Goal: Task Accomplishment & Management: Manage account settings

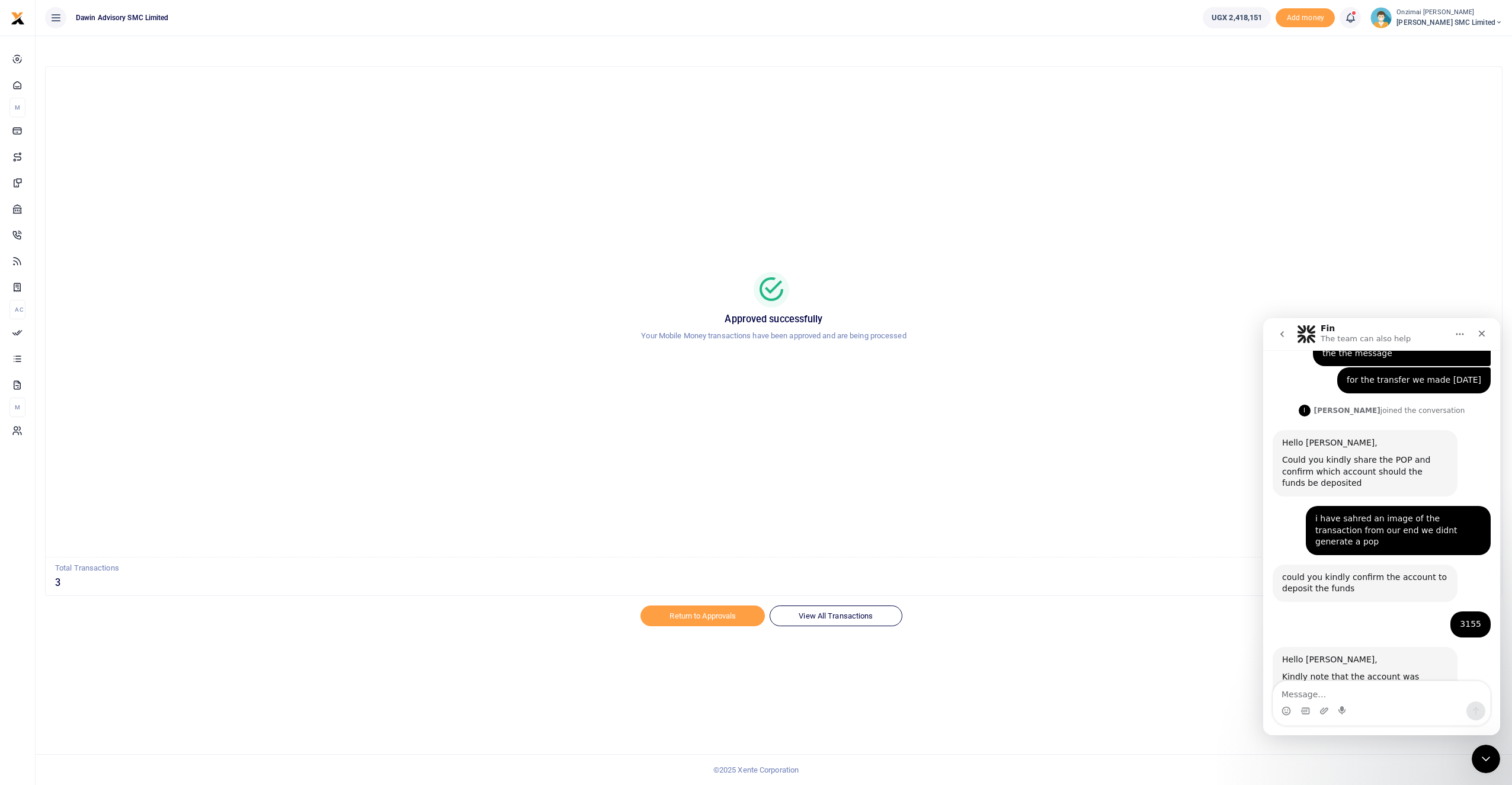
scroll to position [207, 0]
click at [1480, 336] on icon "Close" at bounding box center [1482, 333] width 9 height 9
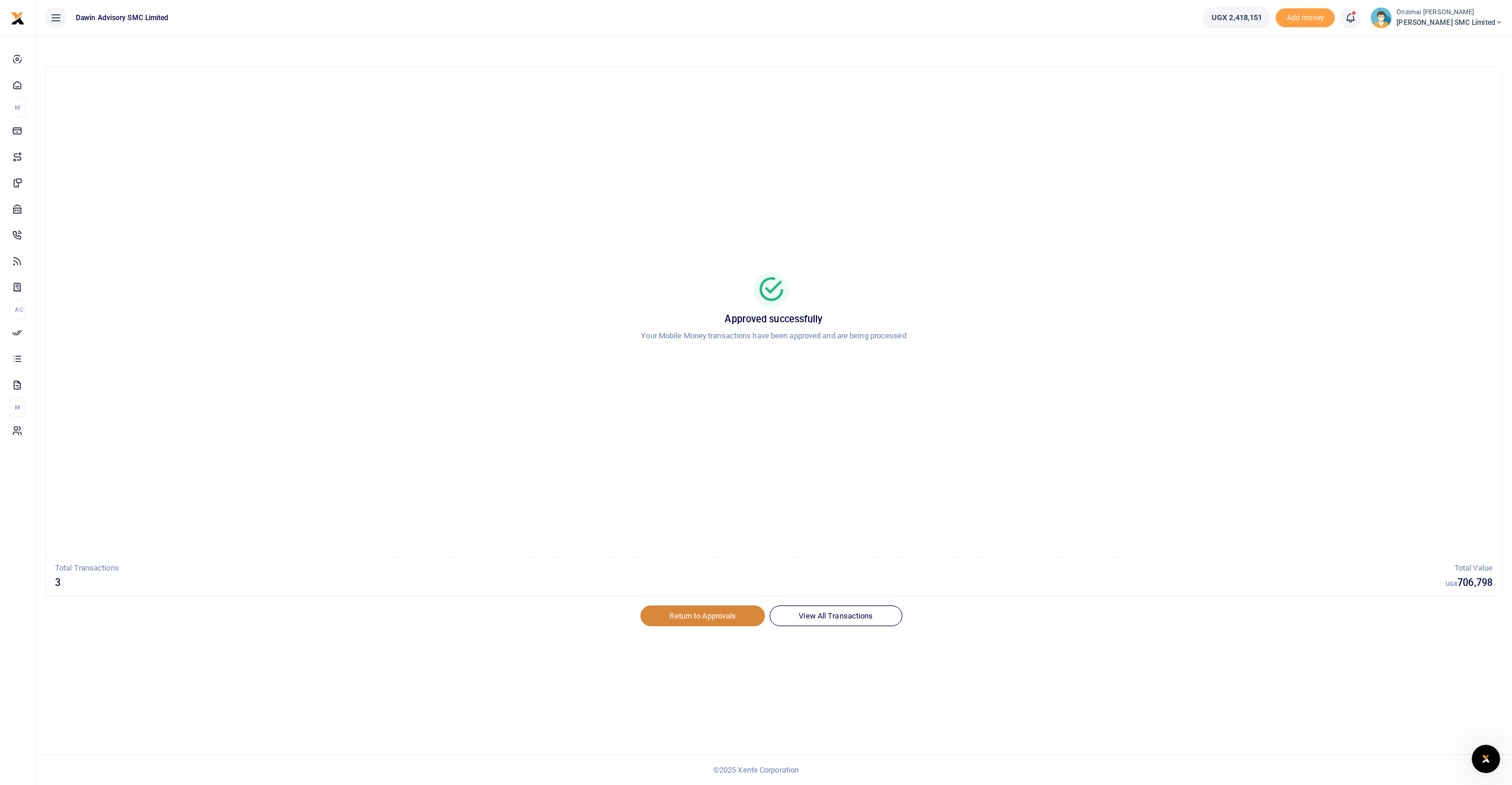
click at [731, 615] on link "Return to Approvals" at bounding box center [703, 615] width 124 height 20
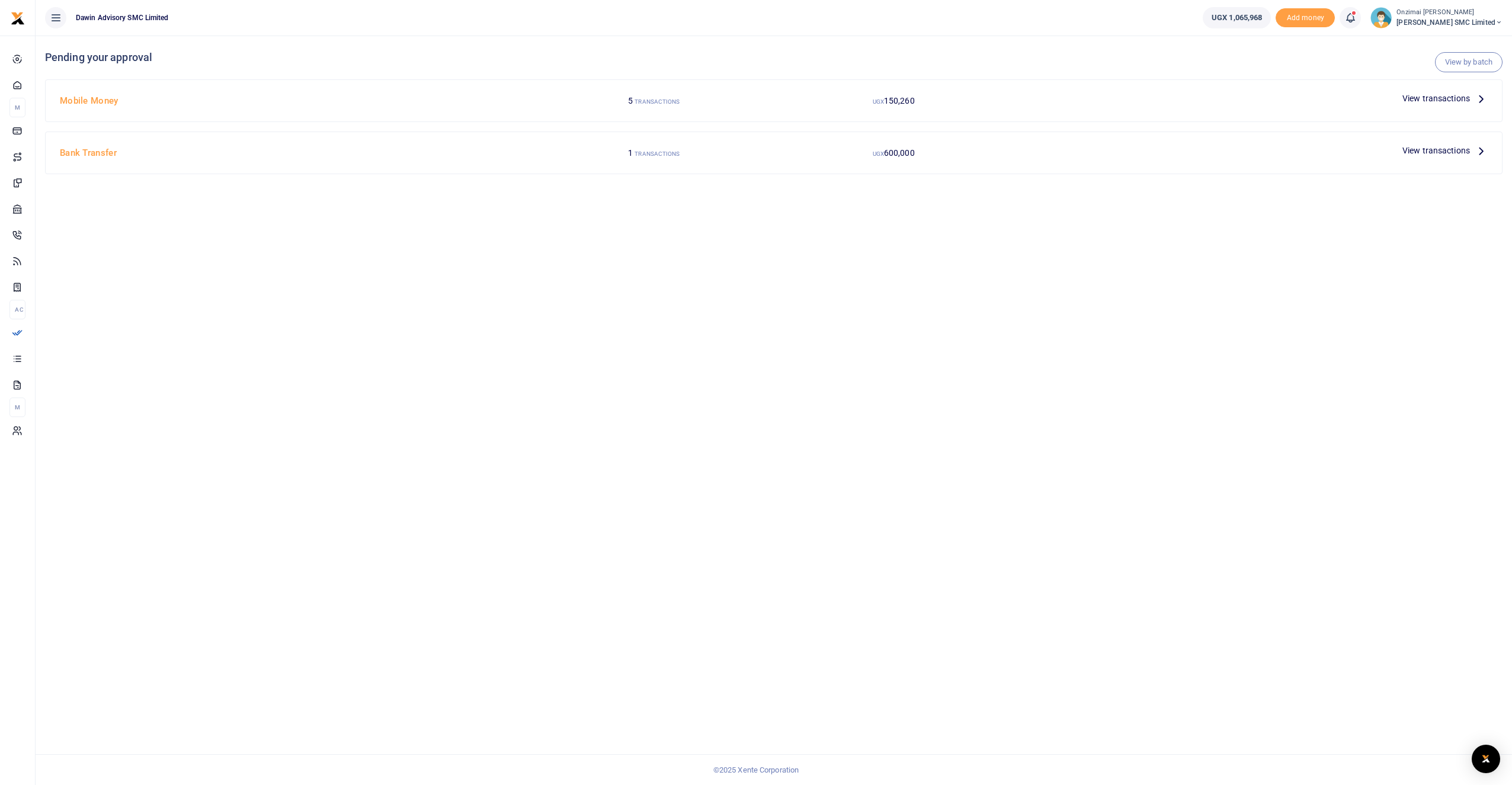
click at [1431, 93] on span "View transactions" at bounding box center [1437, 98] width 68 height 13
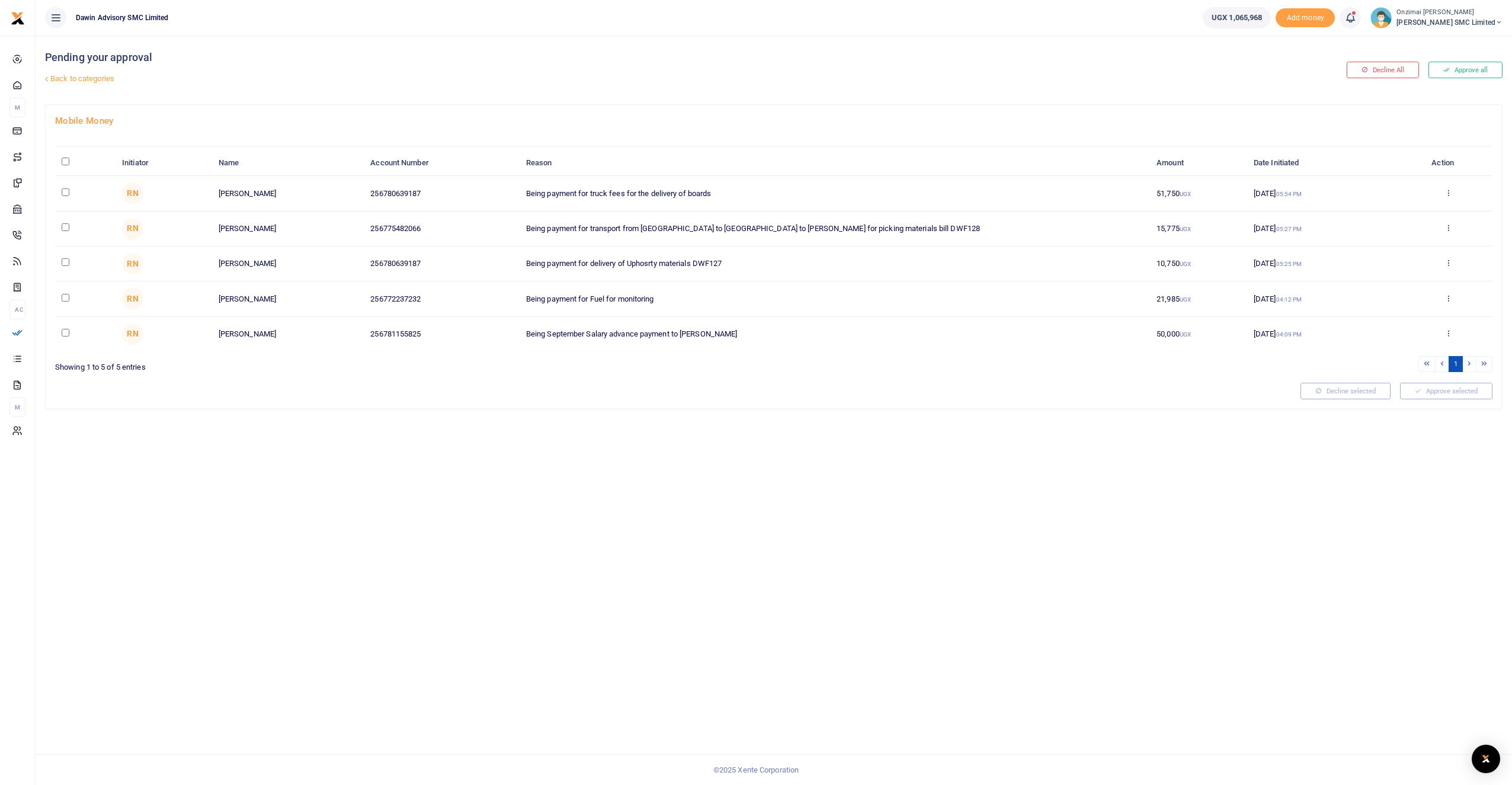
click at [67, 226] on input "checkbox" at bounding box center [65, 227] width 8 height 8
checkbox input "true"
click at [1455, 392] on button "Approve selected (1)" at bounding box center [1442, 391] width 101 height 17
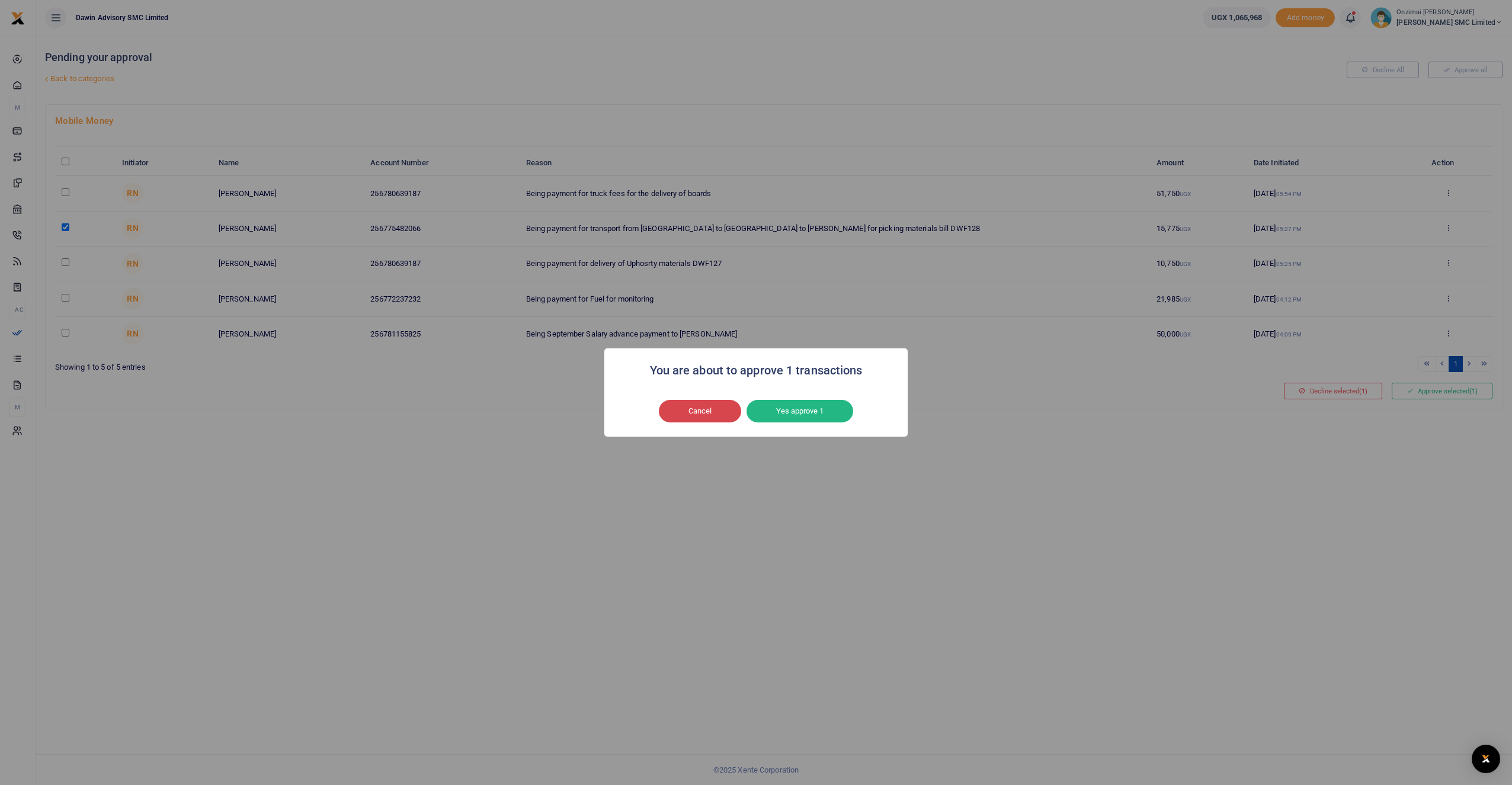
click at [708, 409] on button "Cancel" at bounding box center [700, 411] width 82 height 22
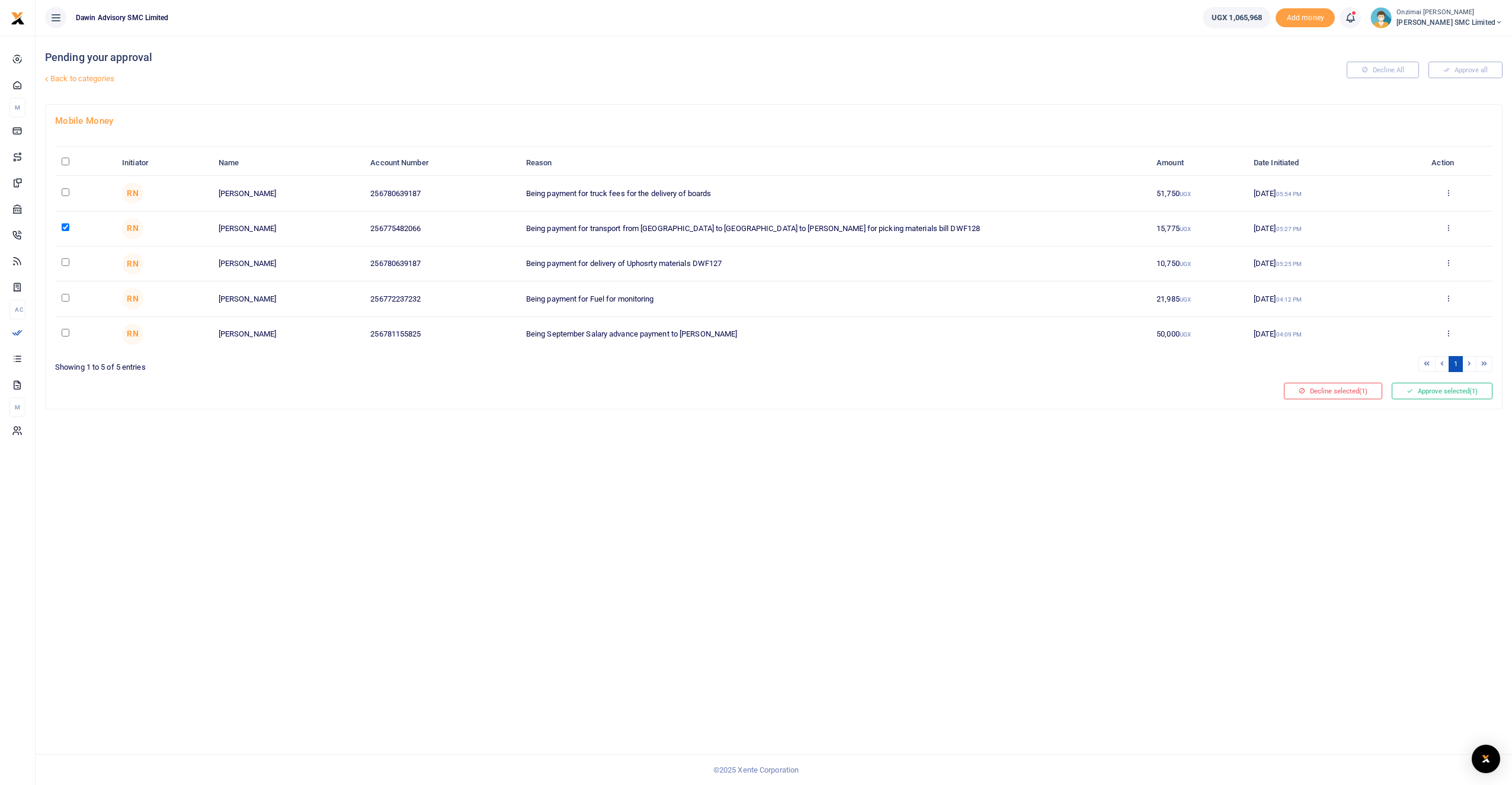
click at [64, 296] on input "checkbox" at bounding box center [65, 298] width 8 height 8
checkbox input "true"
click at [1452, 395] on button "Approve selected (2)" at bounding box center [1442, 391] width 101 height 17
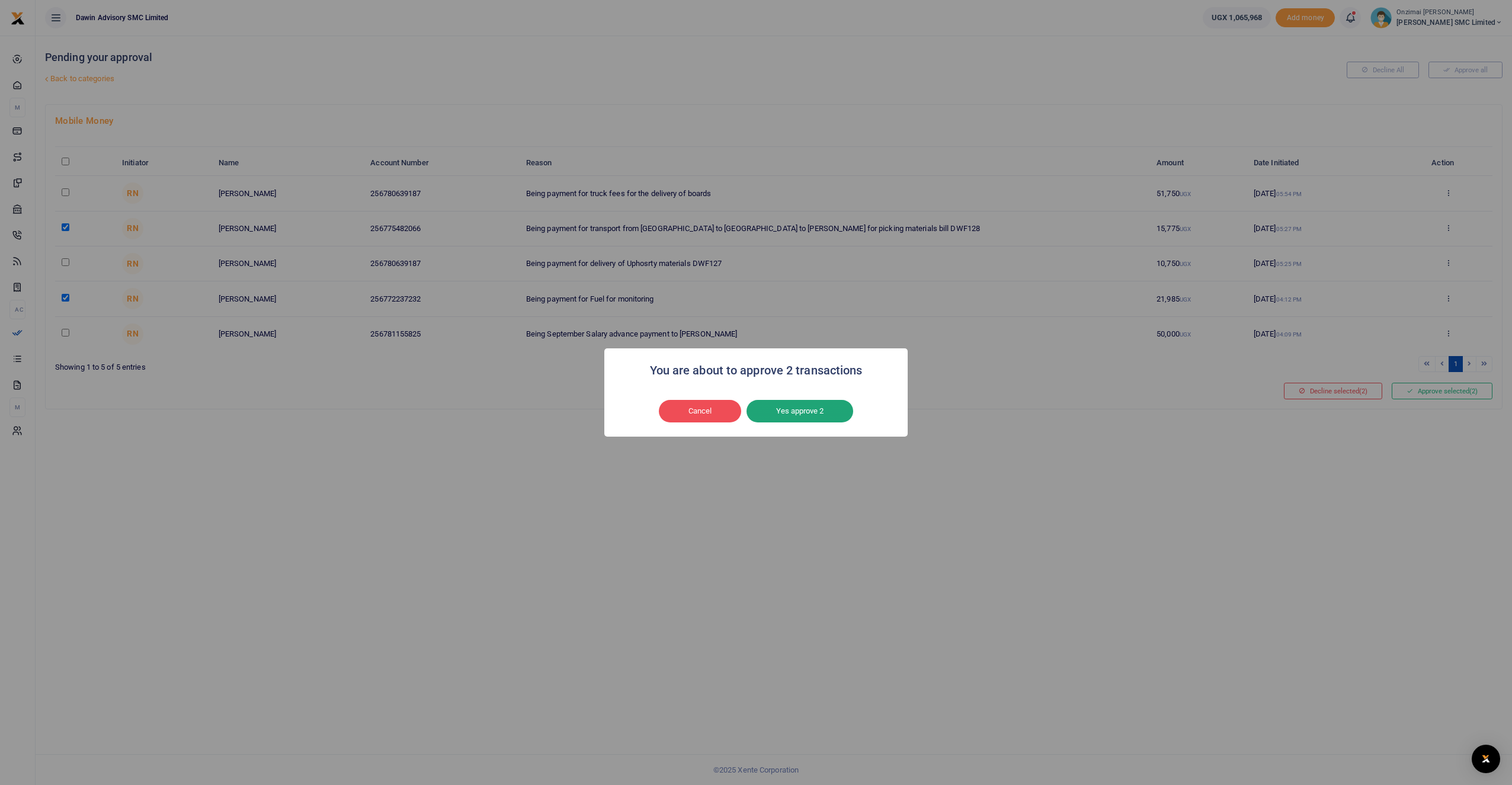
click at [776, 416] on button "Yes approve 2" at bounding box center [800, 411] width 107 height 22
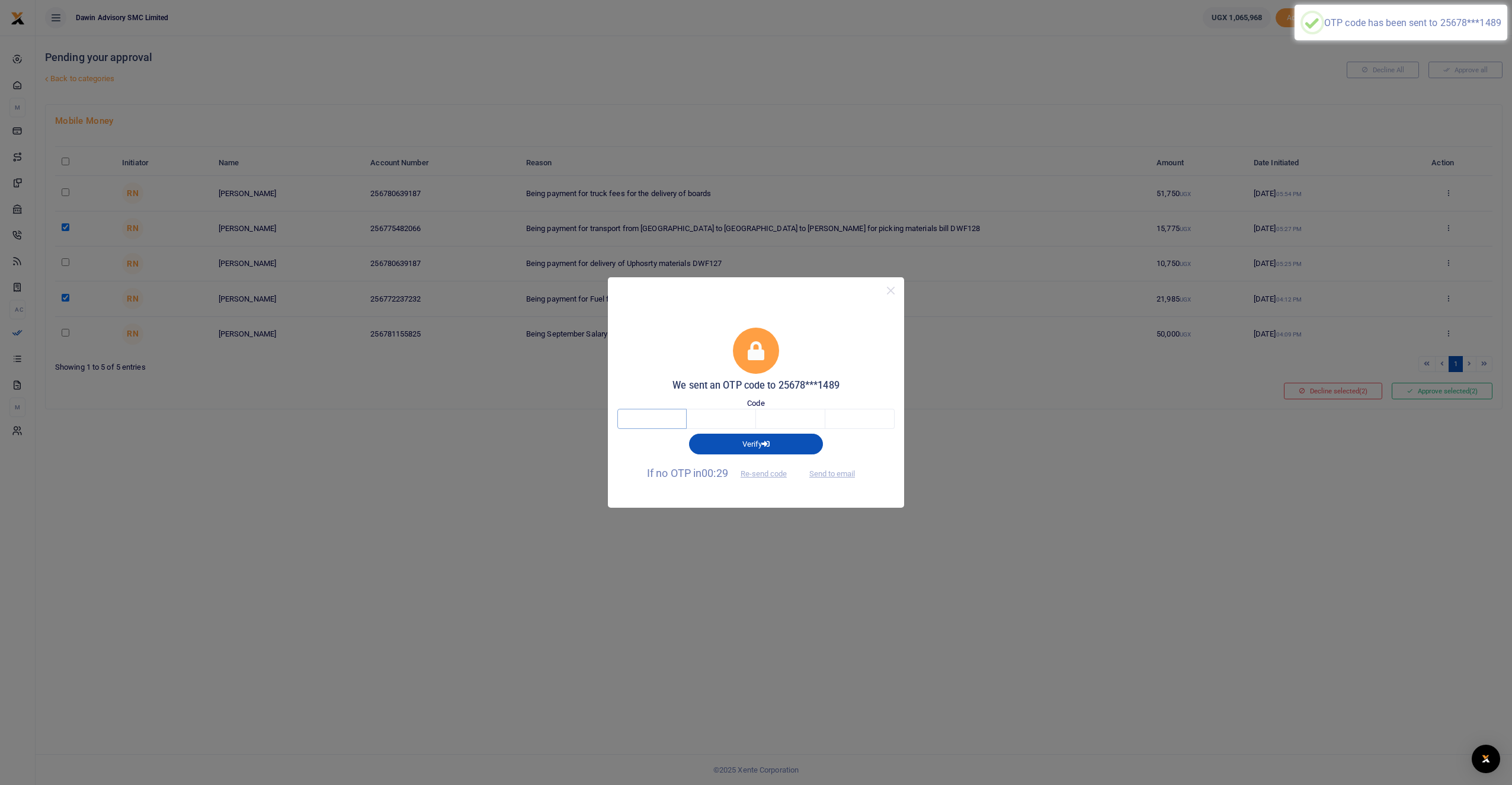
click at [683, 421] on input "text" at bounding box center [652, 419] width 69 height 20
type input "8"
type input "3"
type input "6"
type input "3"
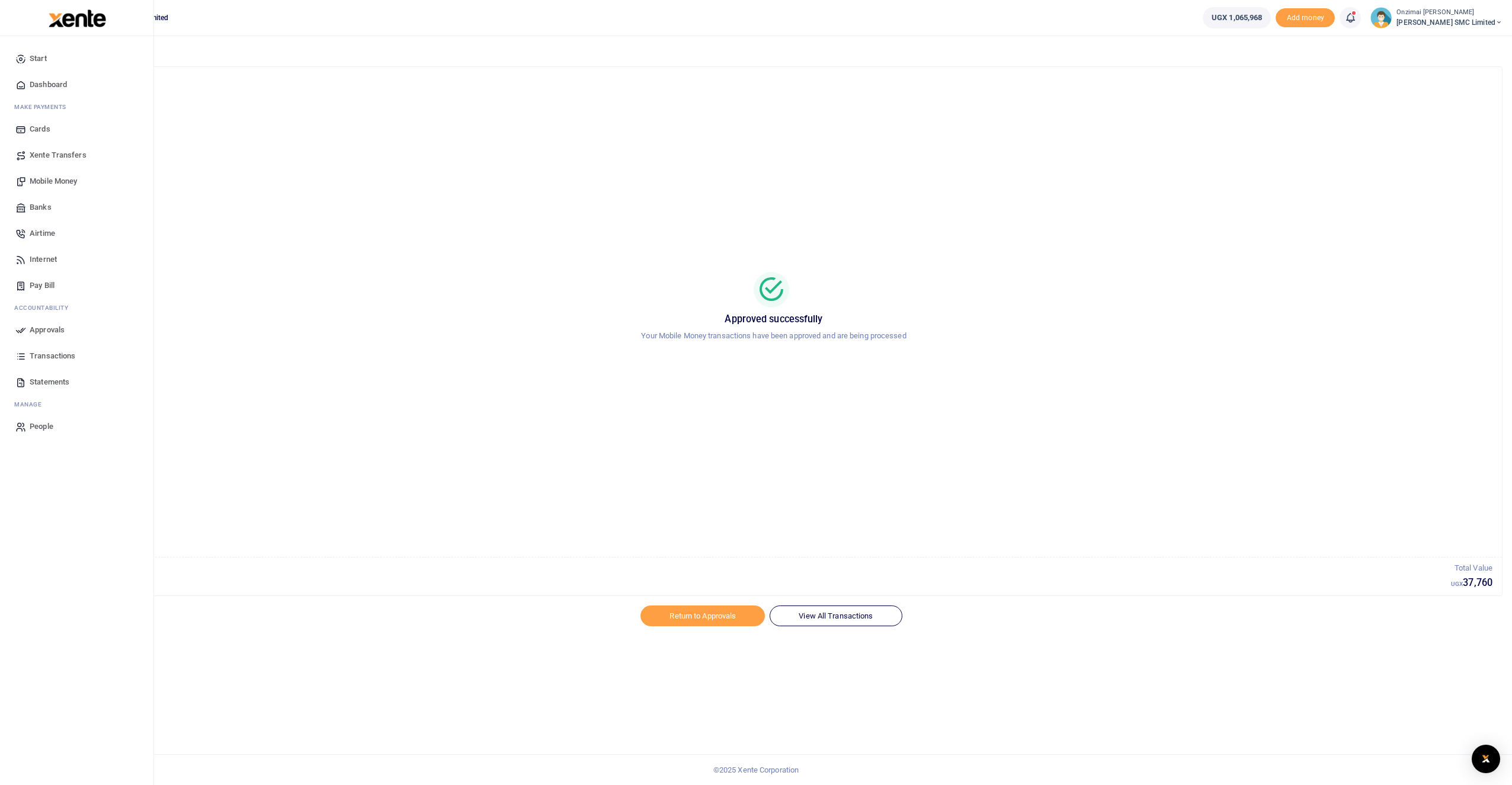
click at [45, 356] on span "Transactions" at bounding box center [52, 356] width 45 height 12
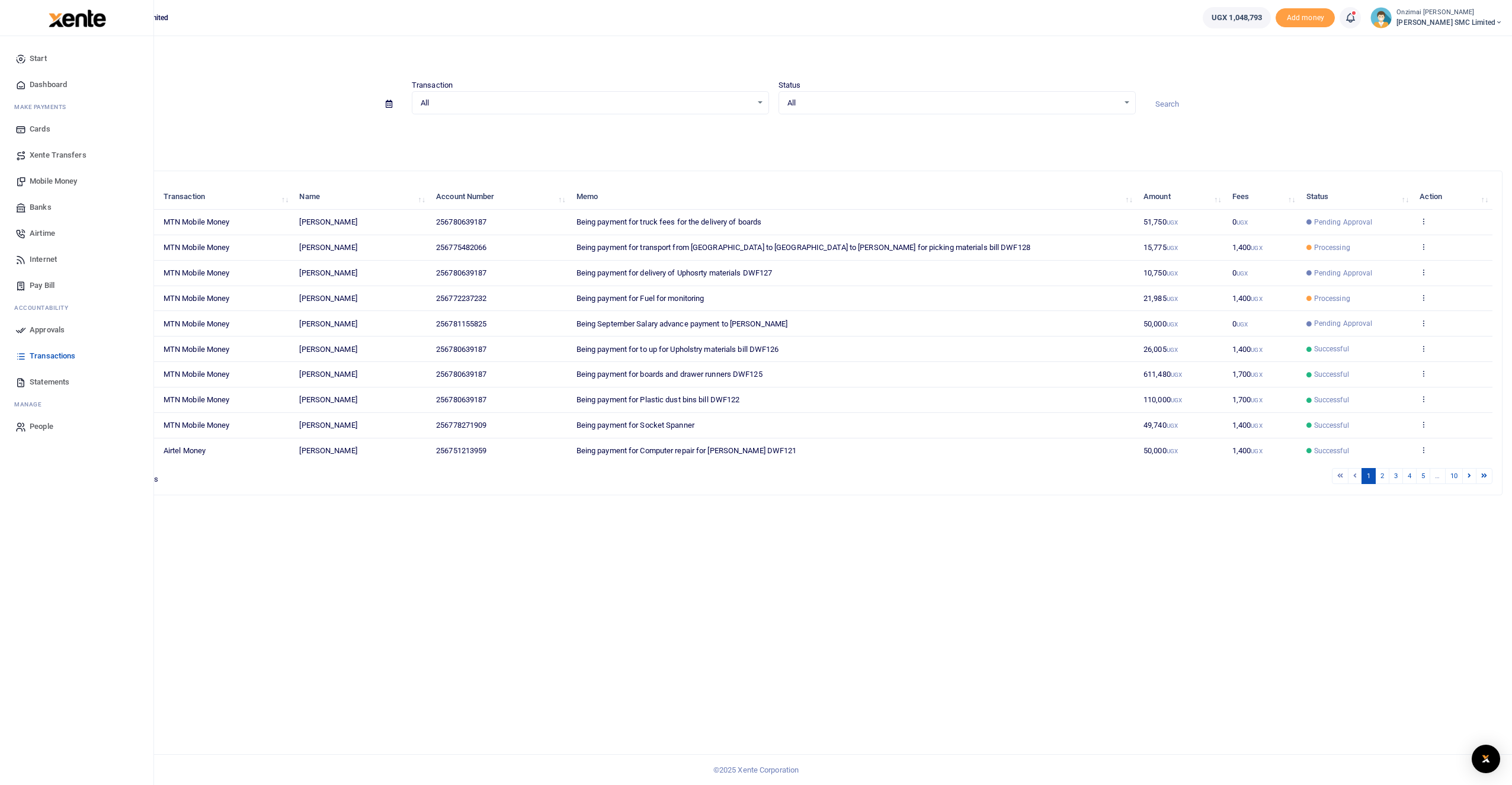
click at [46, 330] on span "Approvals" at bounding box center [48, 330] width 35 height 12
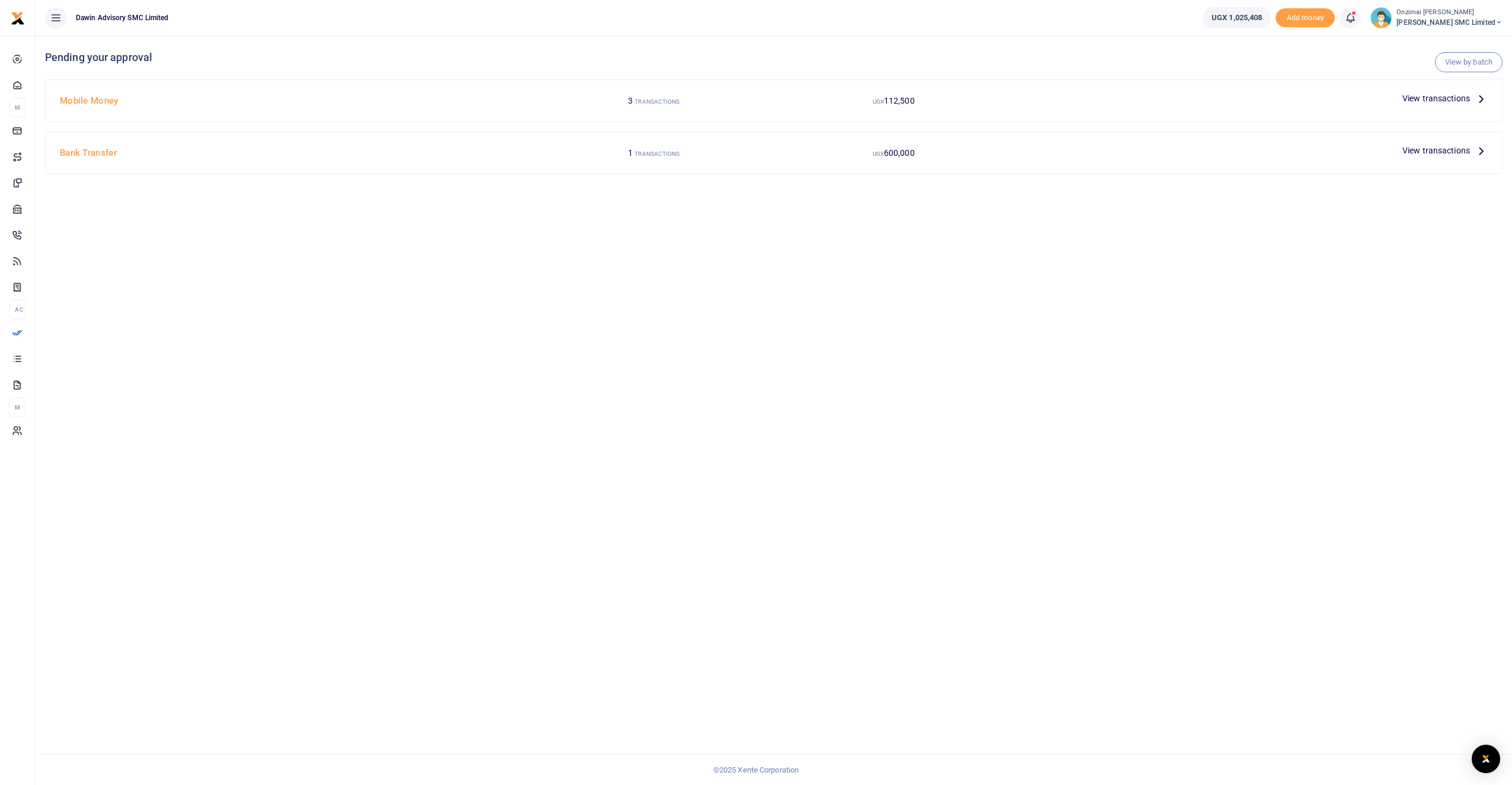
click at [1408, 99] on span "View transactions" at bounding box center [1437, 98] width 68 height 13
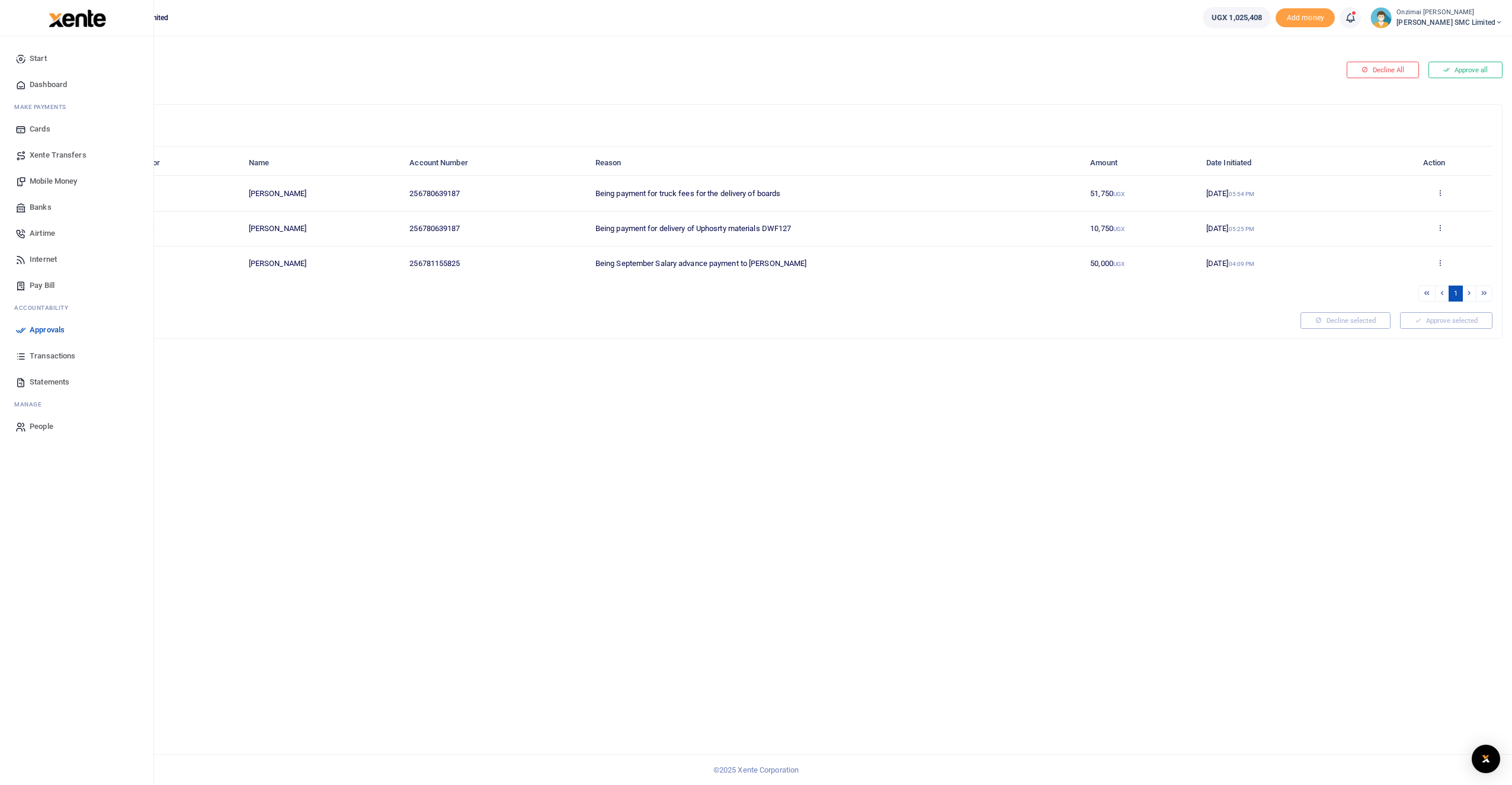
click at [46, 183] on span "Mobile Money" at bounding box center [54, 181] width 48 height 12
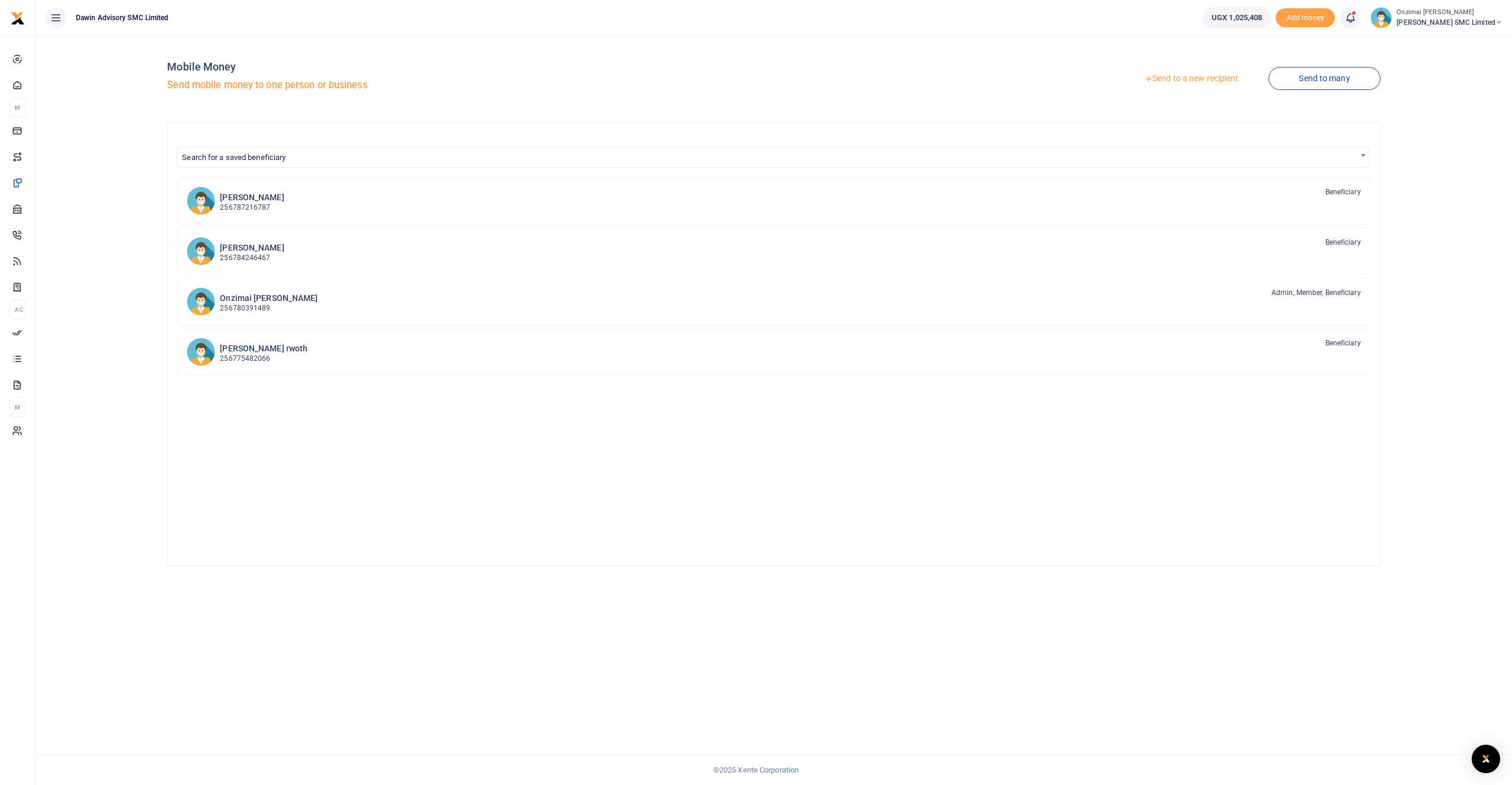
click at [1178, 77] on link "Send to a new recipient" at bounding box center [1191, 79] width 154 height 22
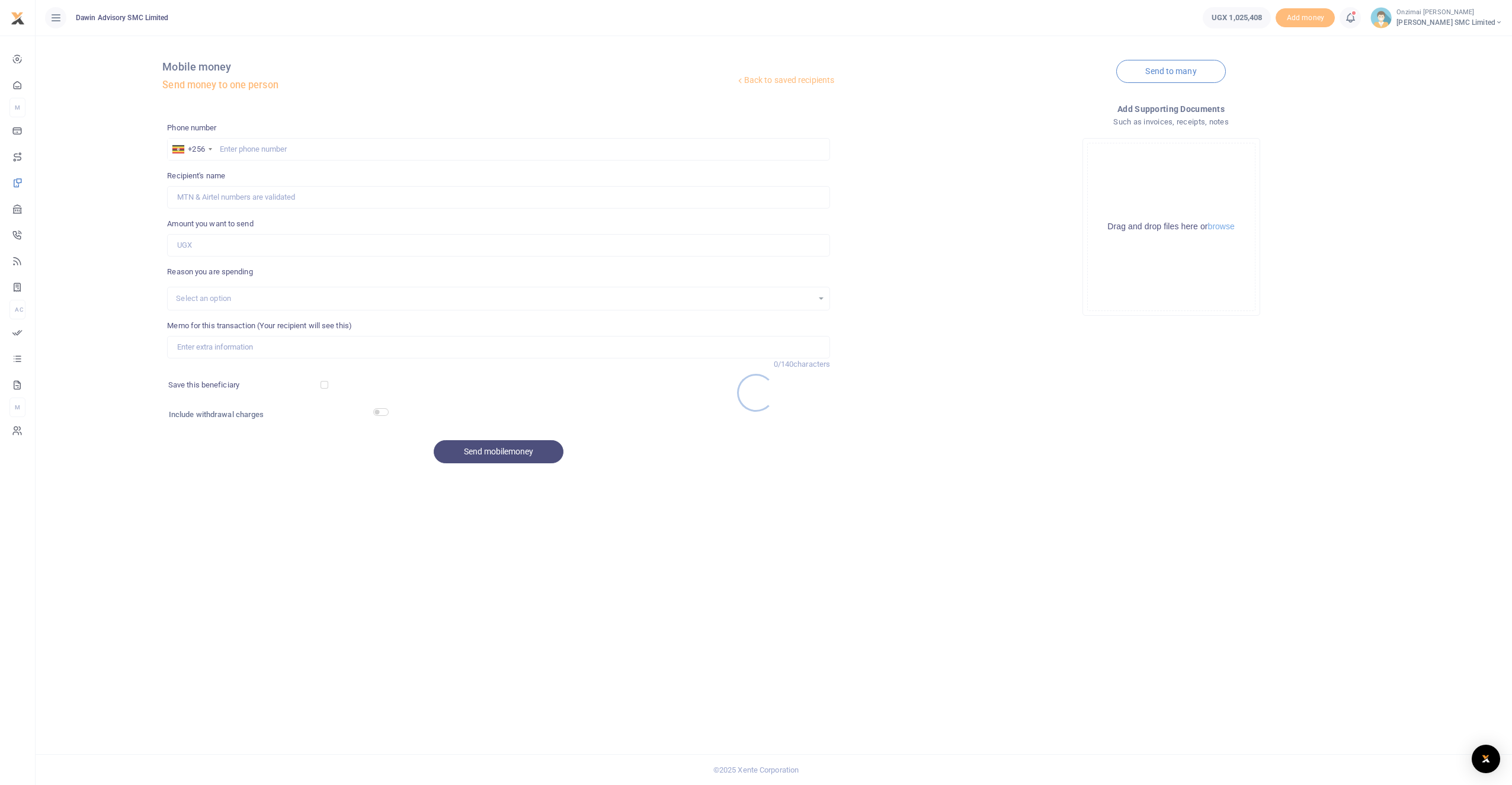
click at [280, 155] on div at bounding box center [756, 392] width 1512 height 785
click at [274, 146] on input "text" at bounding box center [498, 149] width 663 height 22
type input "0753427903"
click at [244, 250] on input "Amount you want to send" at bounding box center [498, 245] width 663 height 22
type input "7"
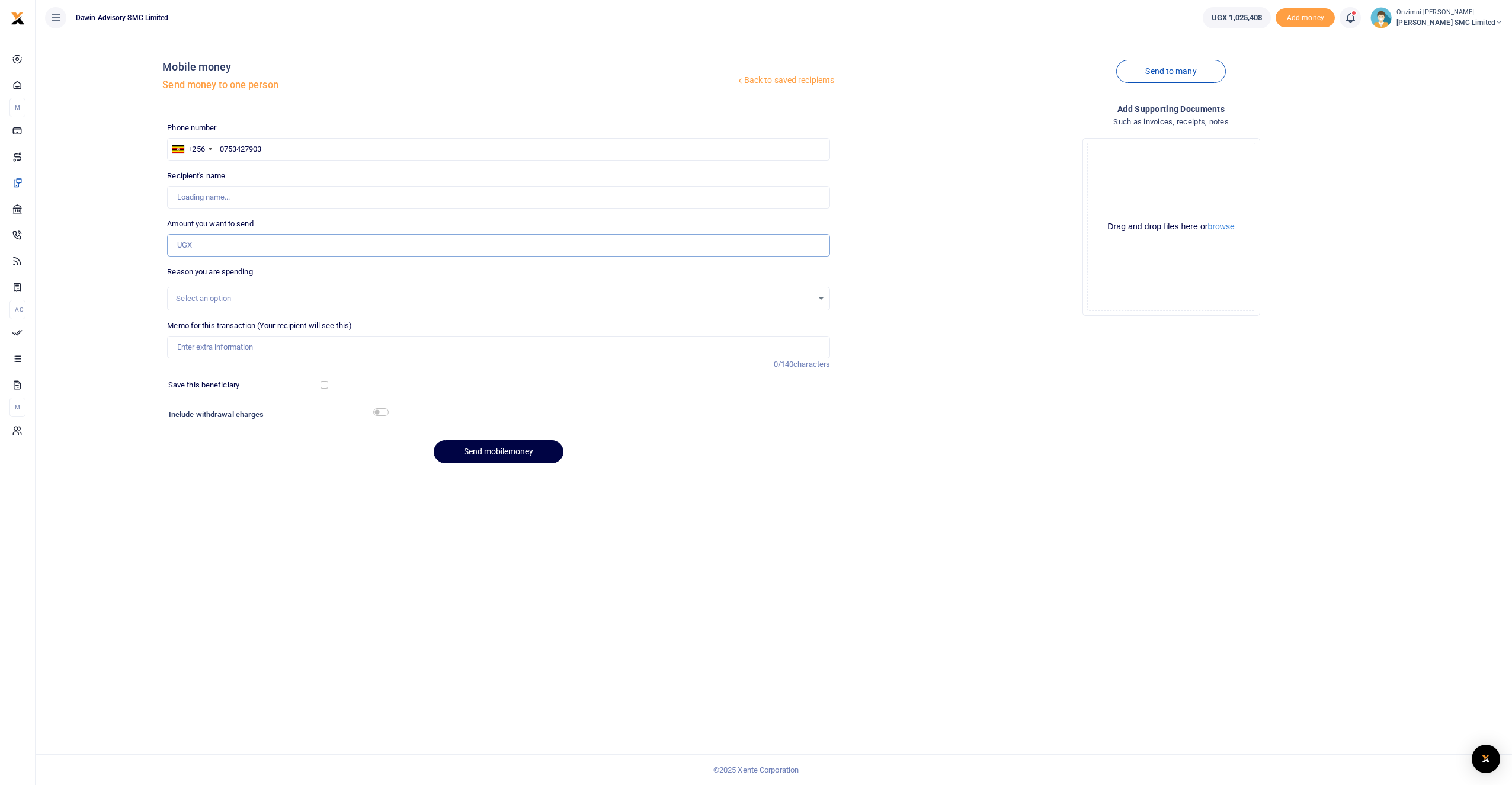
type input "[PERSON_NAME]"
type input "0"
type input "900,000"
click at [232, 306] on div "Select an option" at bounding box center [498, 298] width 663 height 24
click at [234, 303] on div "Select an option" at bounding box center [494, 298] width 637 height 12
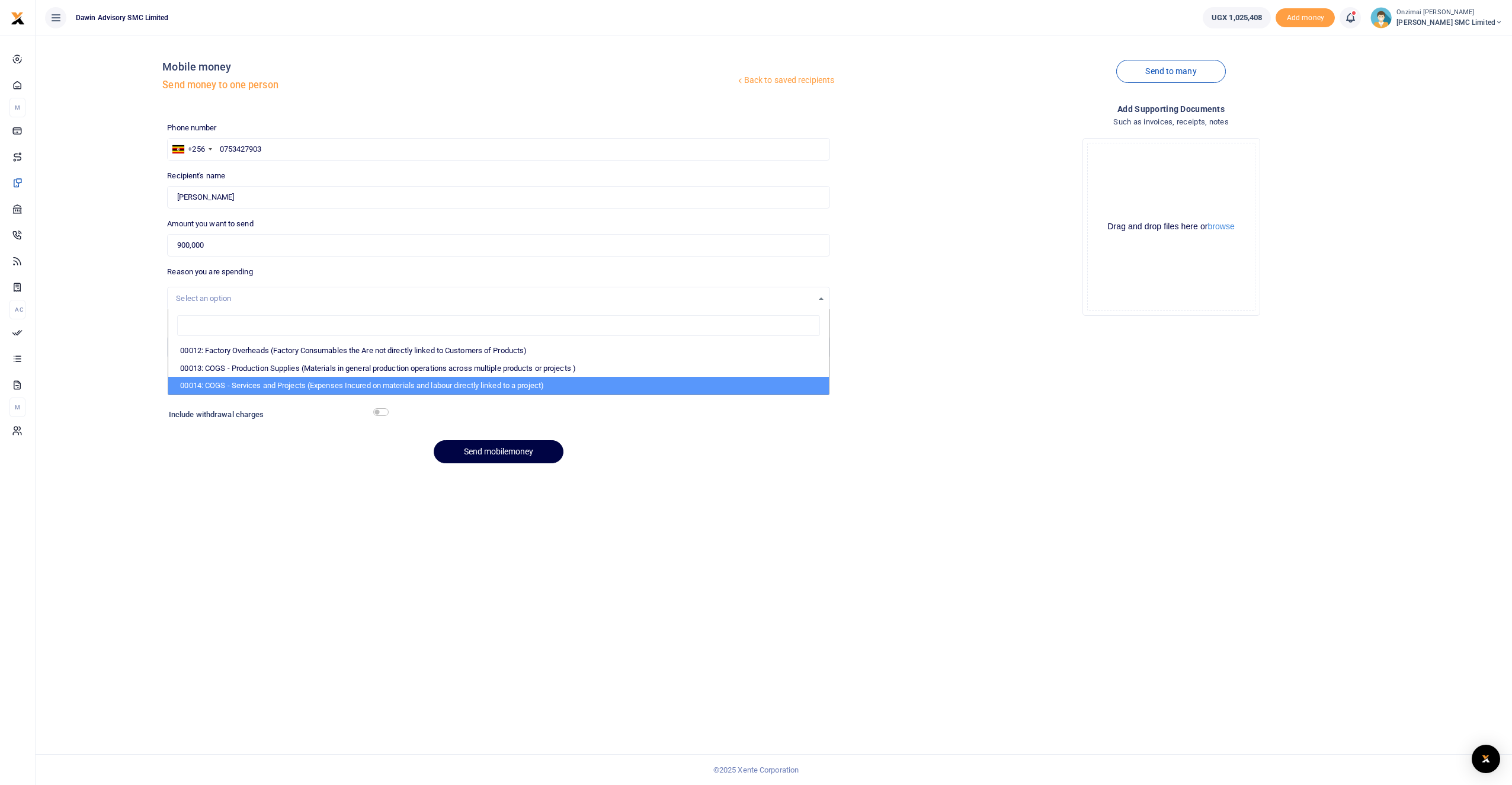
click at [314, 387] on li "00014: COGS - Services and Projects (Expenses Incured on materials and labour d…" at bounding box center [499, 386] width 661 height 18
select select "5381"
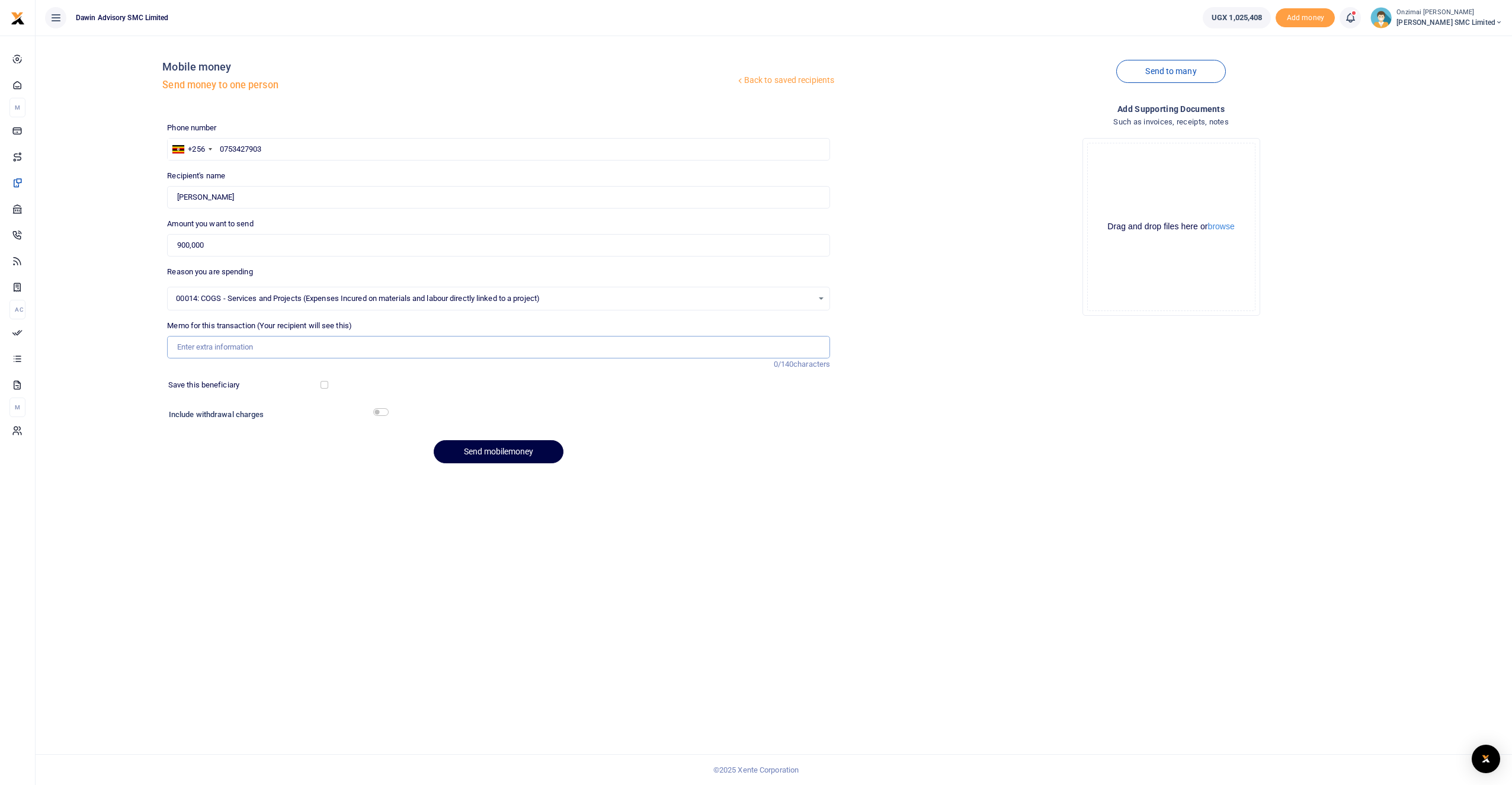
click at [249, 349] on input "Memo for this transaction (Your recipient will see this)" at bounding box center [498, 346] width 663 height 22
type input "AC Works at Dr GIll"
click at [507, 452] on button "Send mobilemoney" at bounding box center [499, 452] width 130 height 23
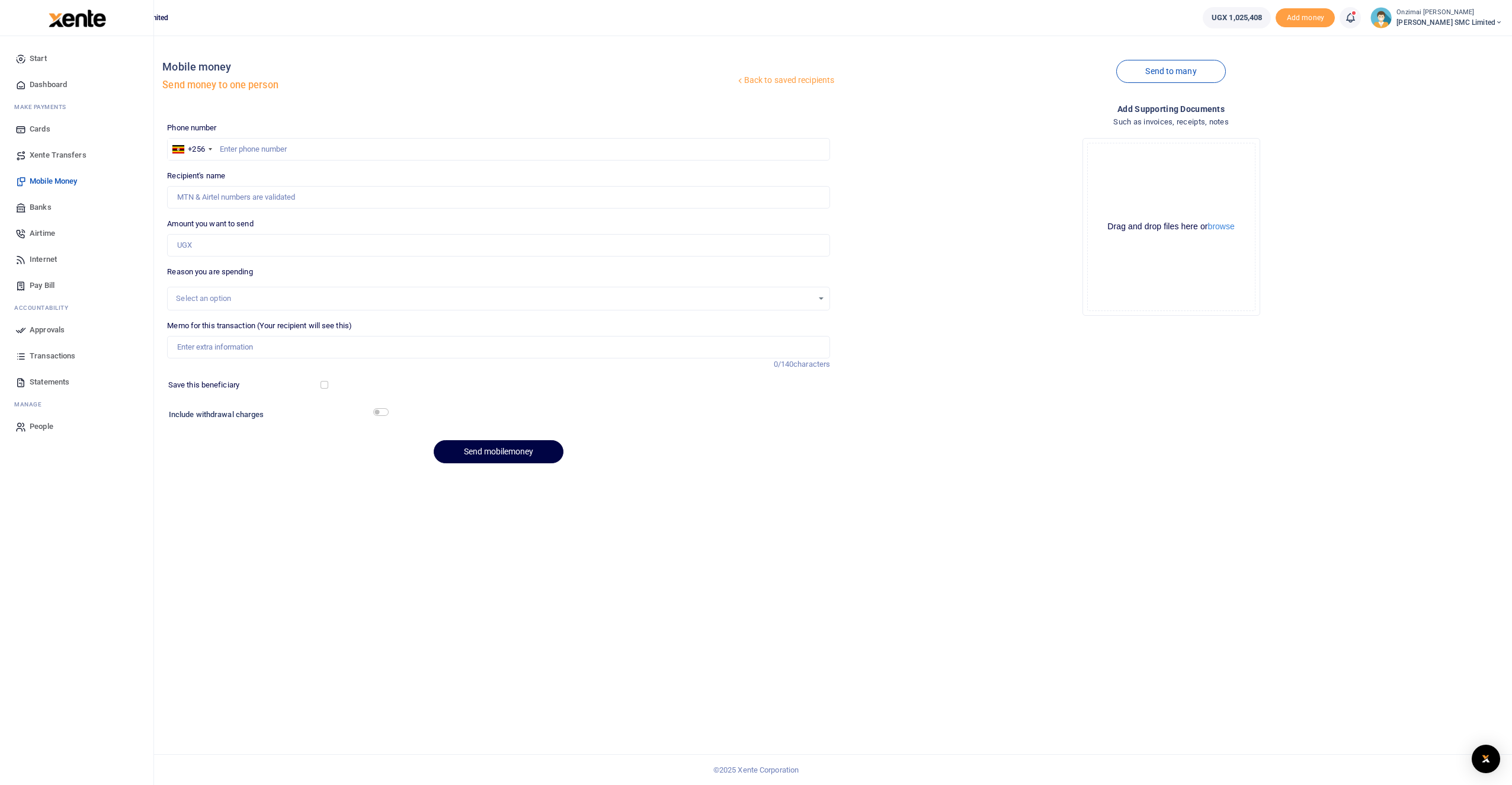
click at [44, 327] on span "Approvals" at bounding box center [48, 330] width 35 height 12
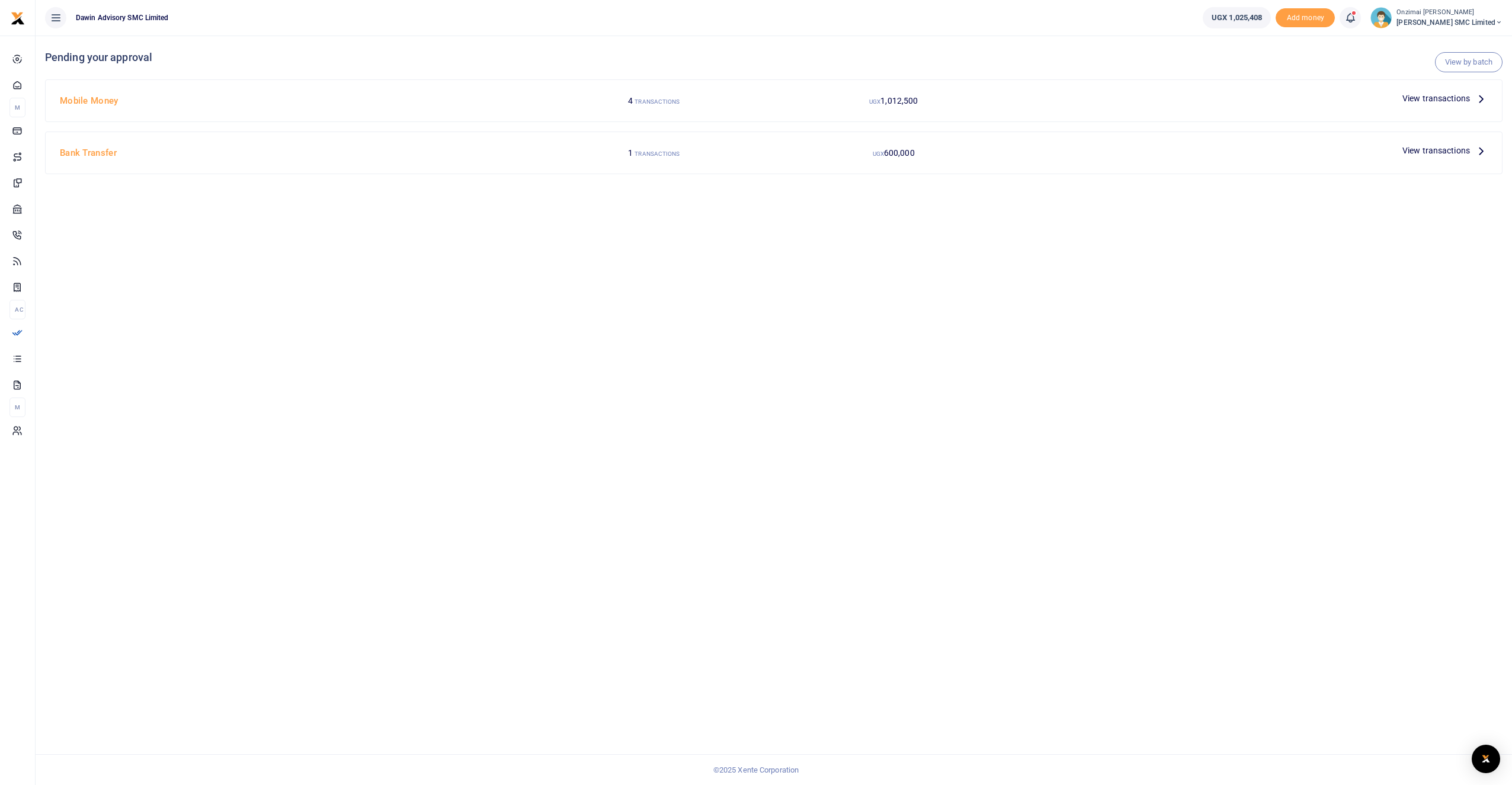
click at [1416, 95] on span "View transactions" at bounding box center [1437, 98] width 68 height 13
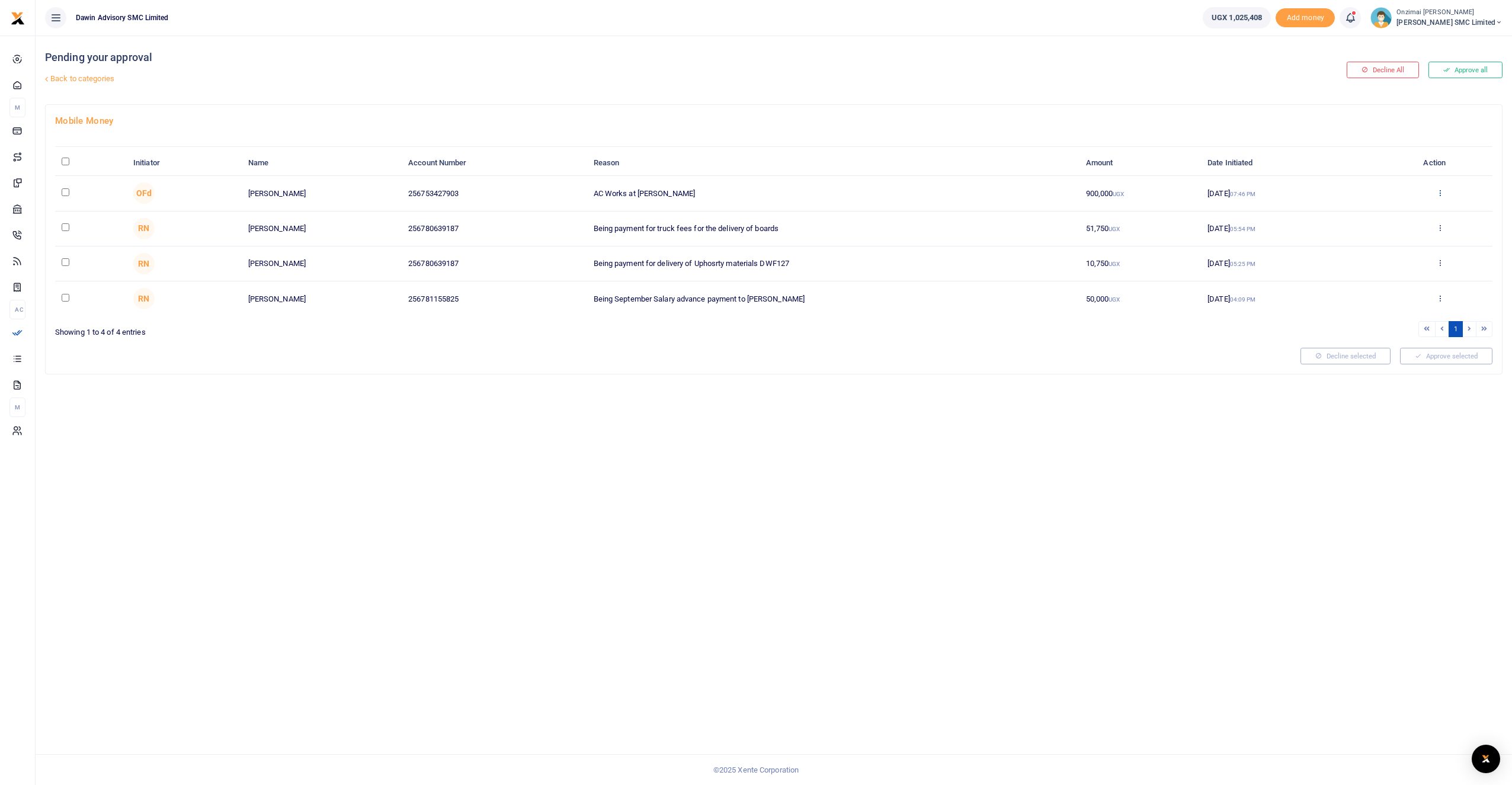
click at [1441, 195] on icon at bounding box center [1441, 192] width 8 height 8
click at [1407, 214] on link "Approve" at bounding box center [1397, 212] width 94 height 17
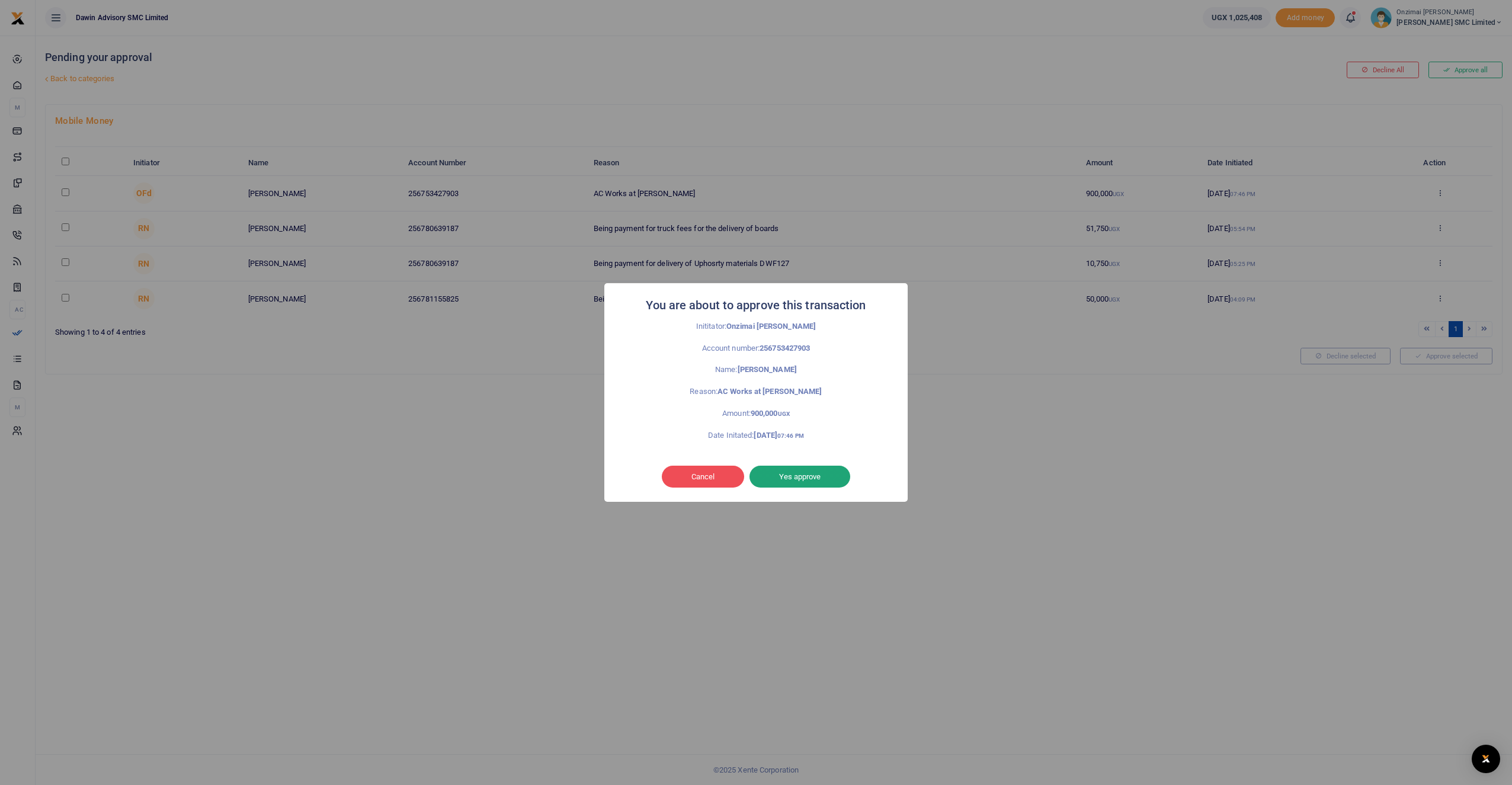
click at [788, 479] on button "Yes approve" at bounding box center [800, 476] width 101 height 22
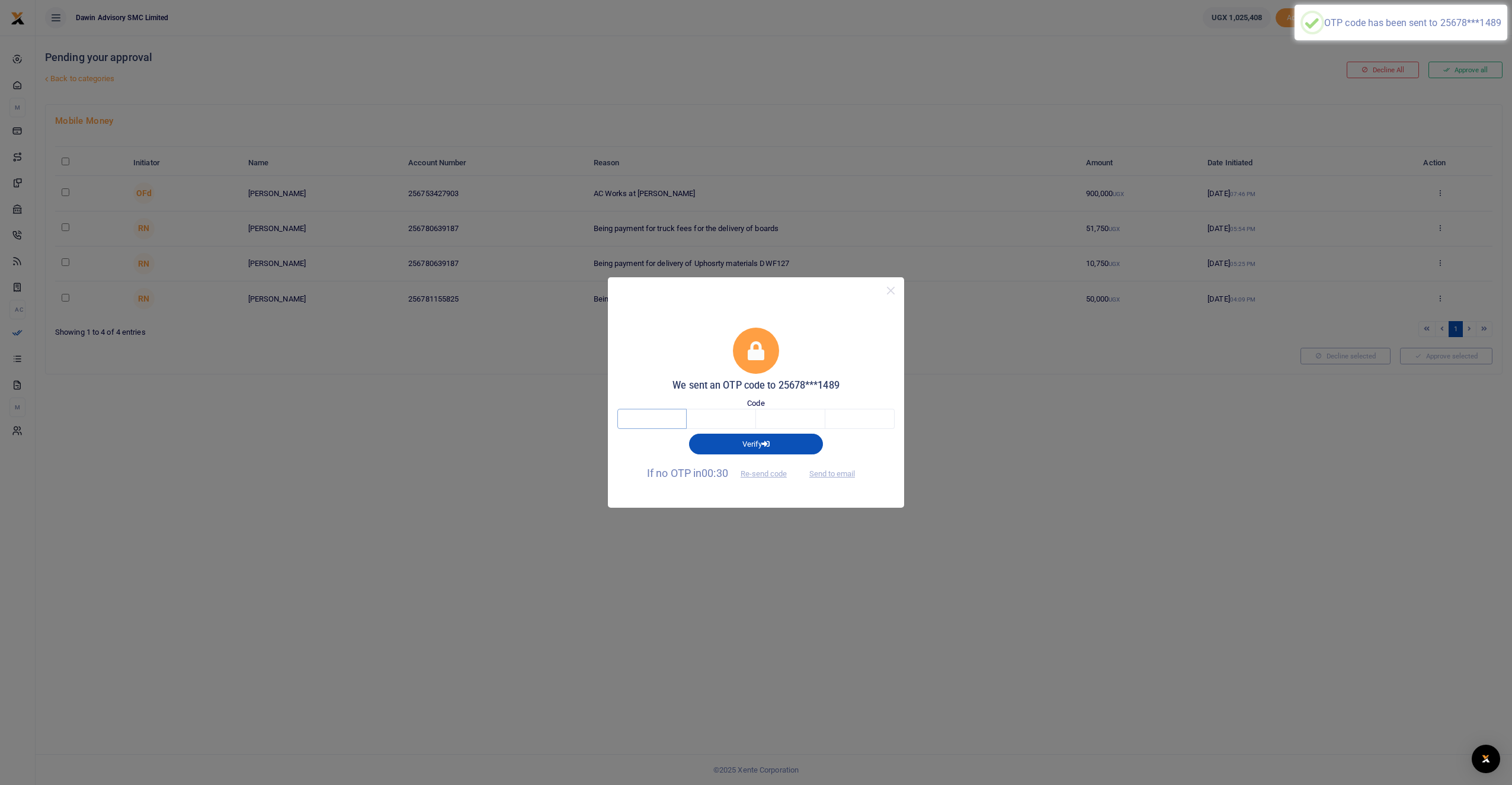
click at [655, 419] on input "text" at bounding box center [652, 419] width 69 height 20
type input "1"
type input "7"
type input "5"
type input "1"
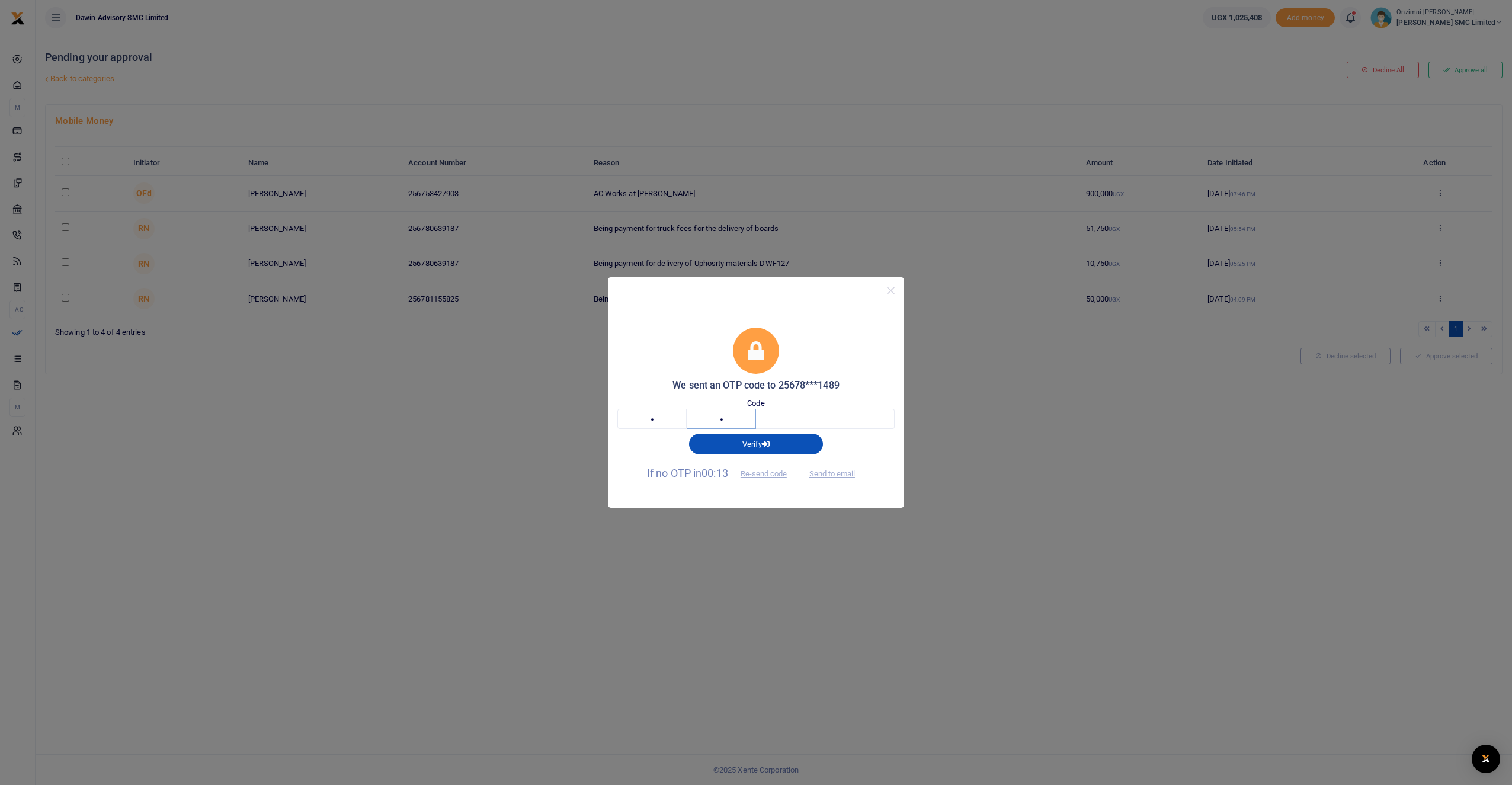
type input "7"
type input "5"
type input "6"
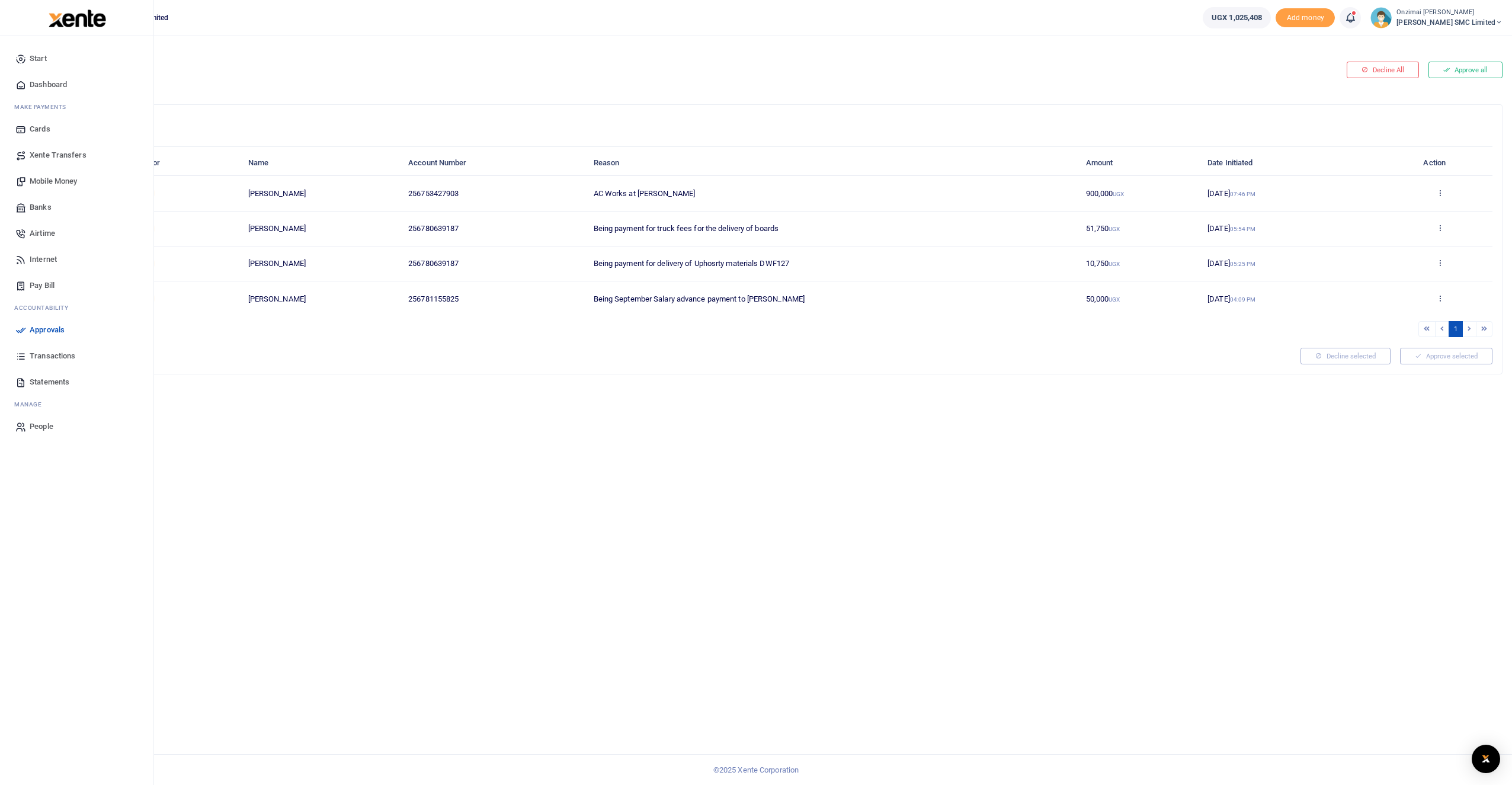
click at [51, 356] on span "Transactions" at bounding box center [52, 356] width 45 height 12
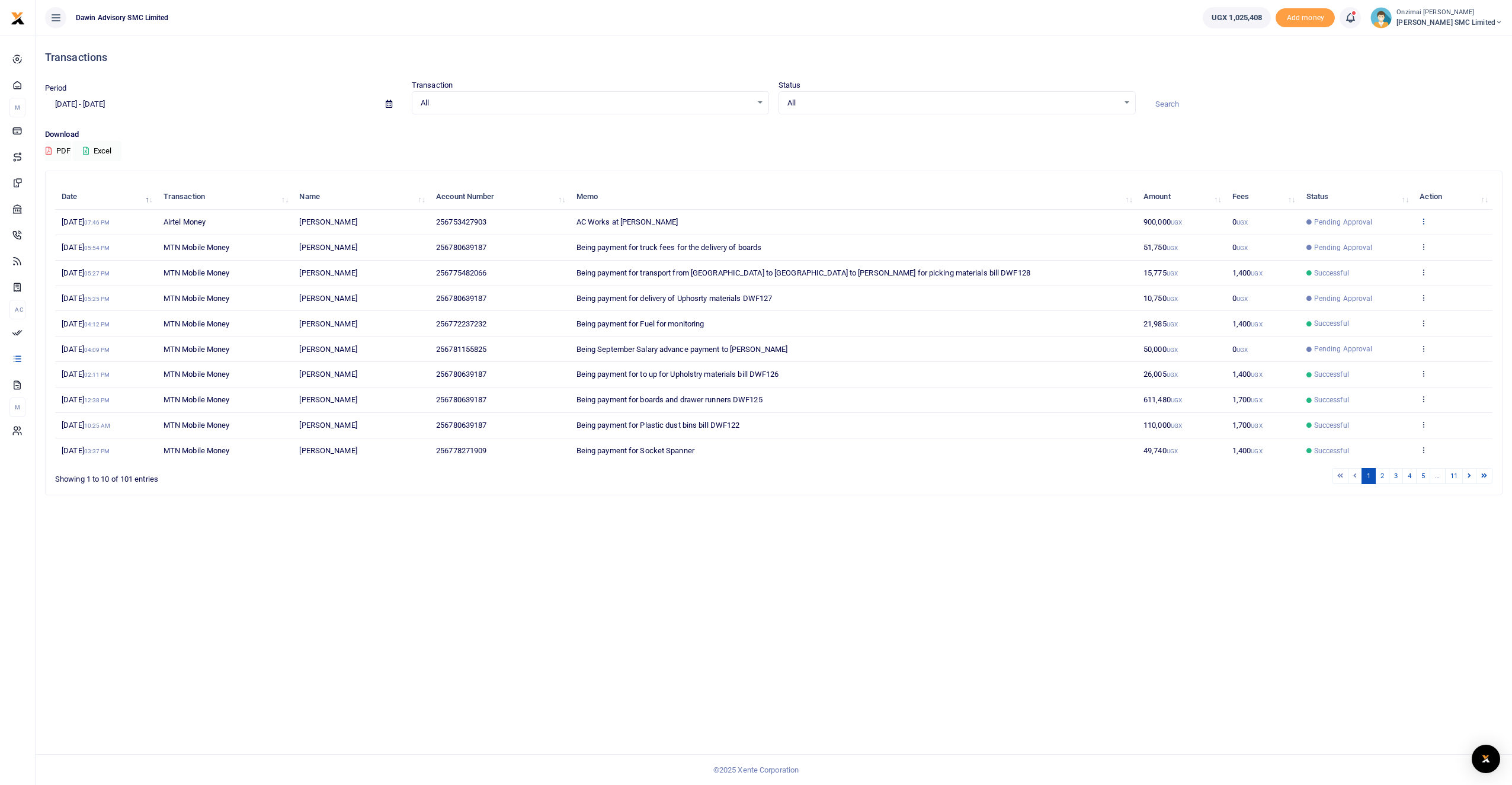
click at [1424, 222] on icon at bounding box center [1424, 220] width 8 height 8
click at [871, 226] on td "AC Works at [PERSON_NAME]" at bounding box center [853, 222] width 567 height 25
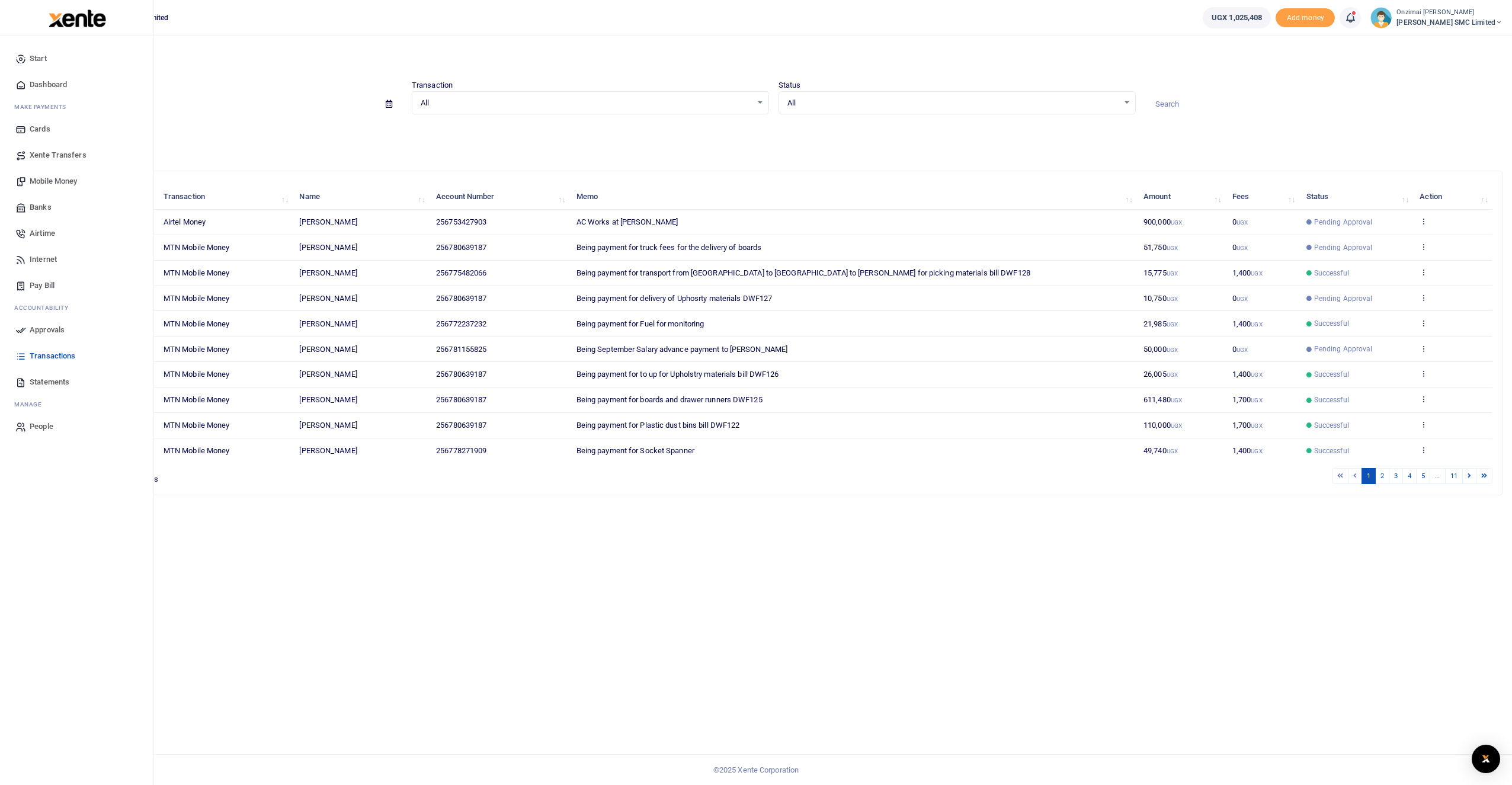
click at [45, 327] on span "Approvals" at bounding box center [48, 330] width 35 height 12
click at [55, 336] on link "Approvals" at bounding box center [76, 330] width 134 height 26
click at [50, 330] on span "Approvals" at bounding box center [48, 330] width 35 height 12
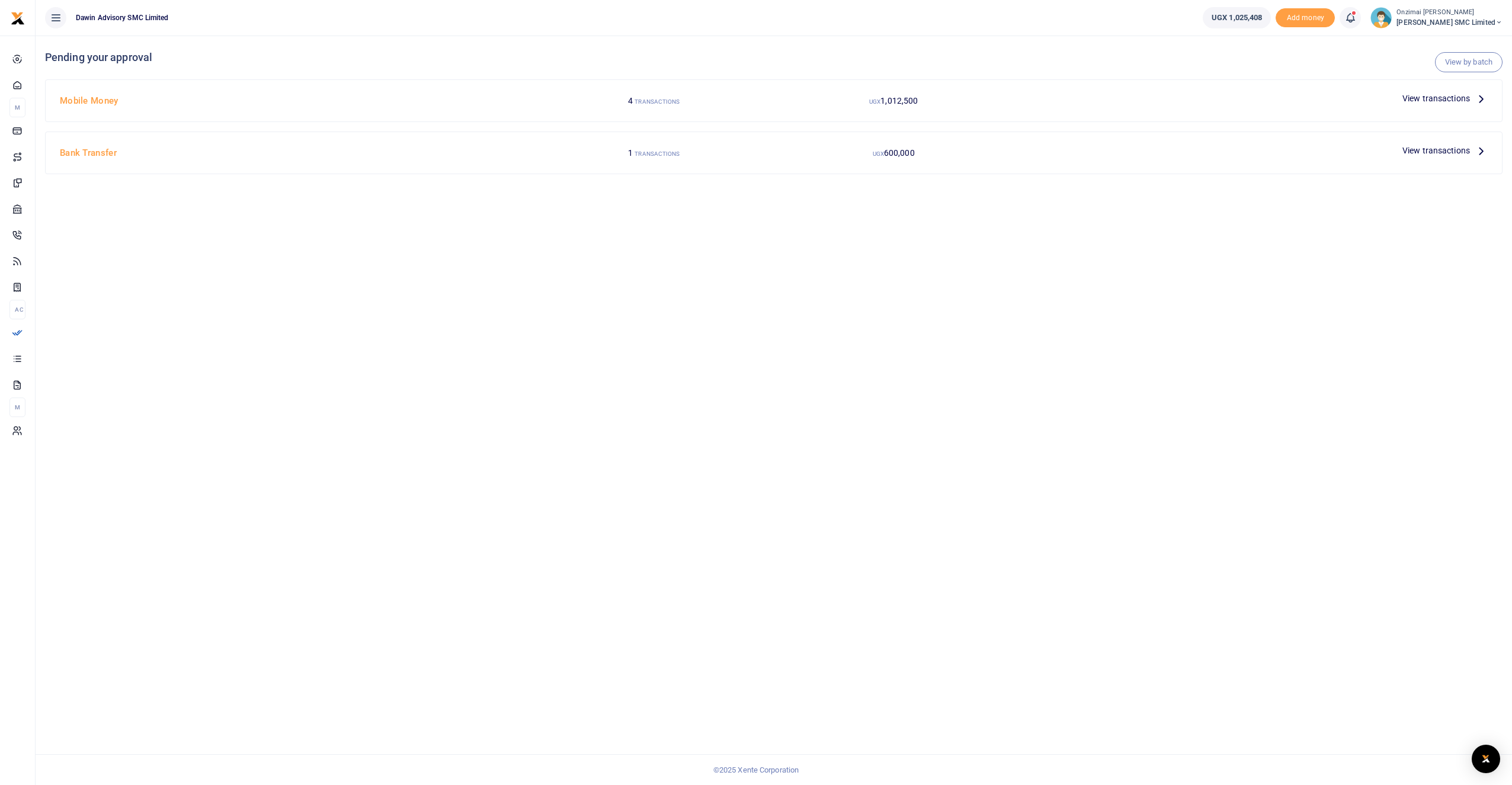
click at [1423, 101] on span "View transactions" at bounding box center [1437, 98] width 68 height 13
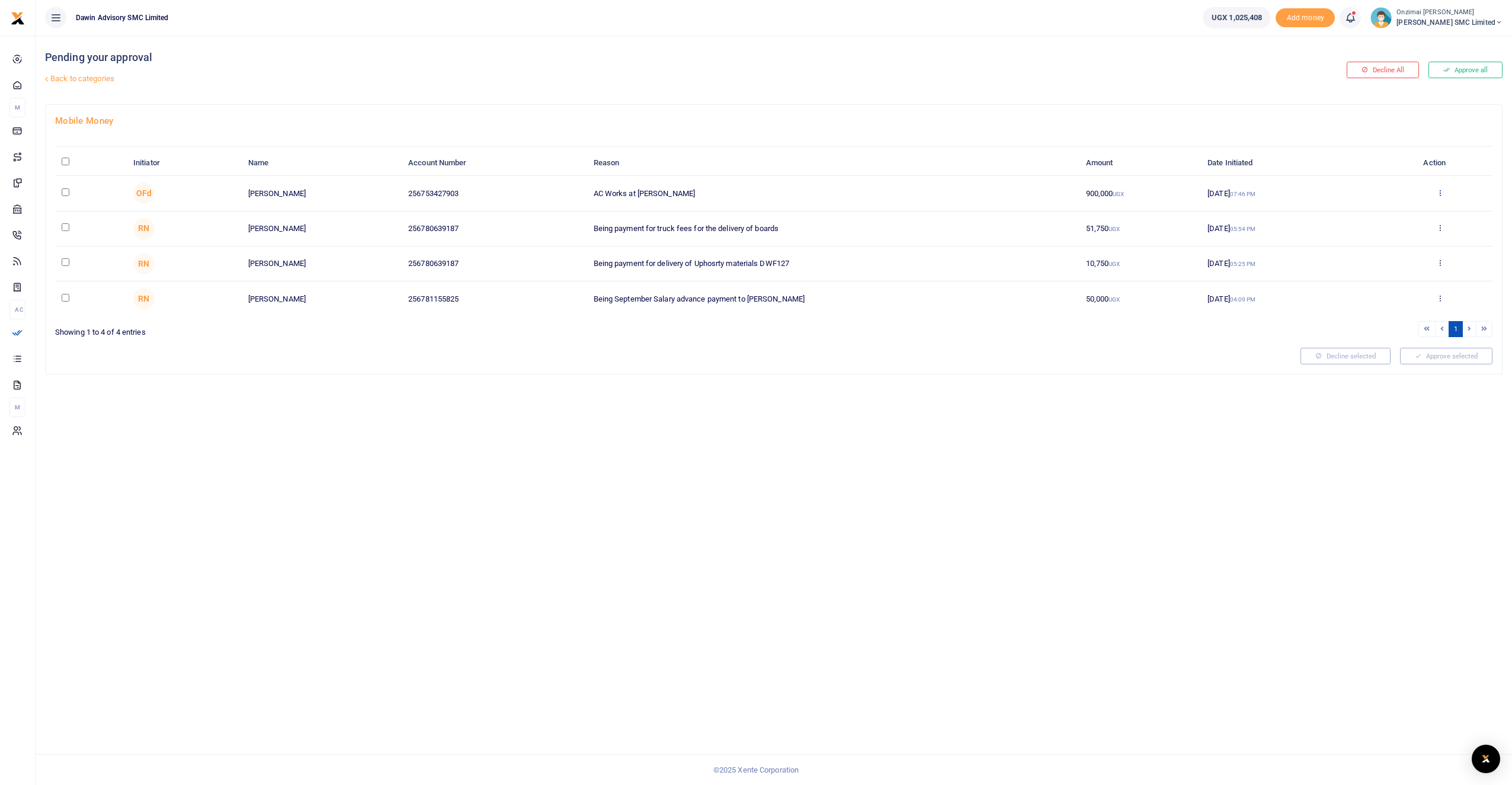
click at [1441, 194] on icon at bounding box center [1441, 192] width 8 height 8
click at [1403, 213] on link "Approve" at bounding box center [1397, 212] width 94 height 17
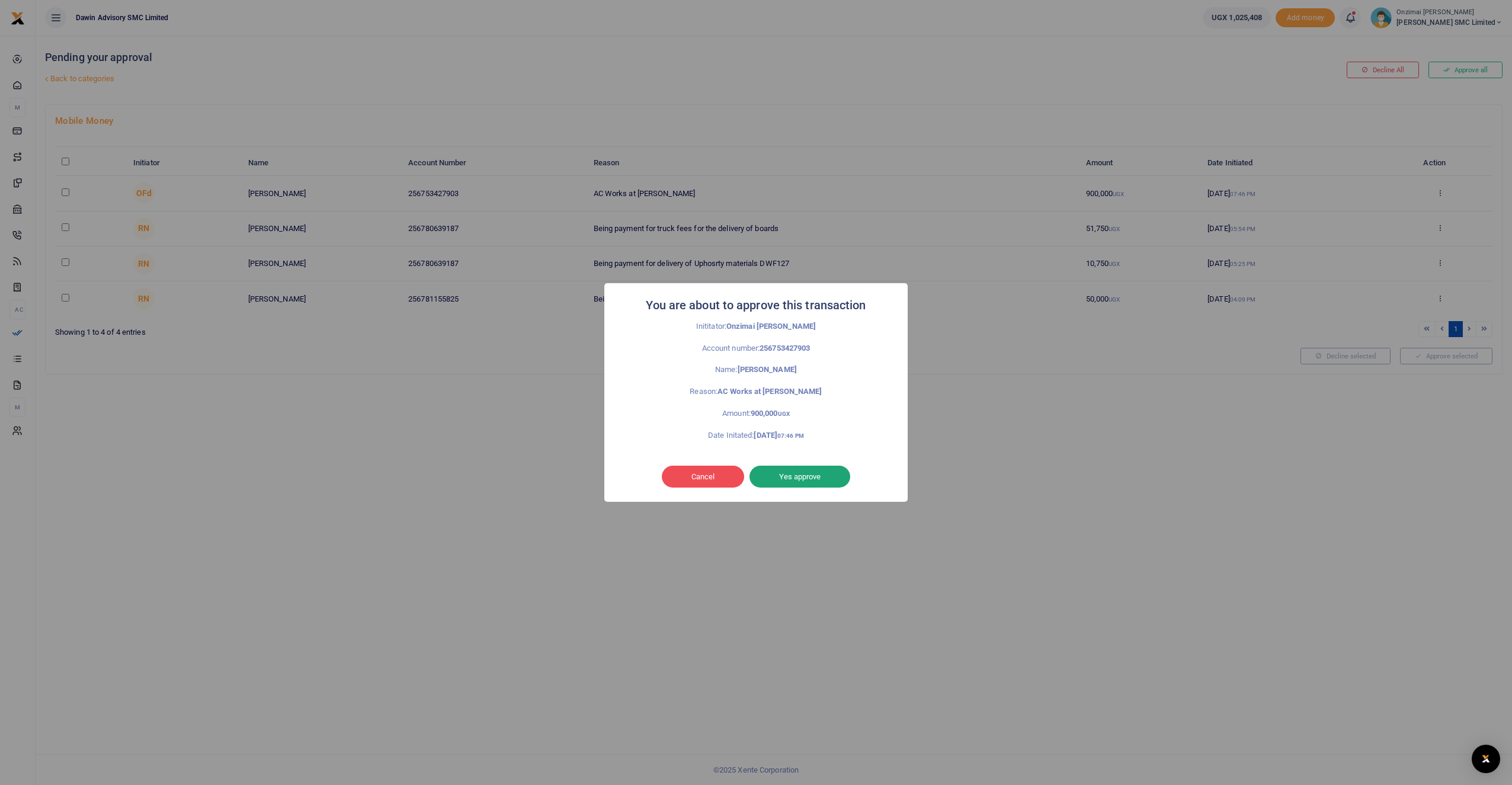
click at [808, 477] on button "Yes approve" at bounding box center [800, 476] width 101 height 22
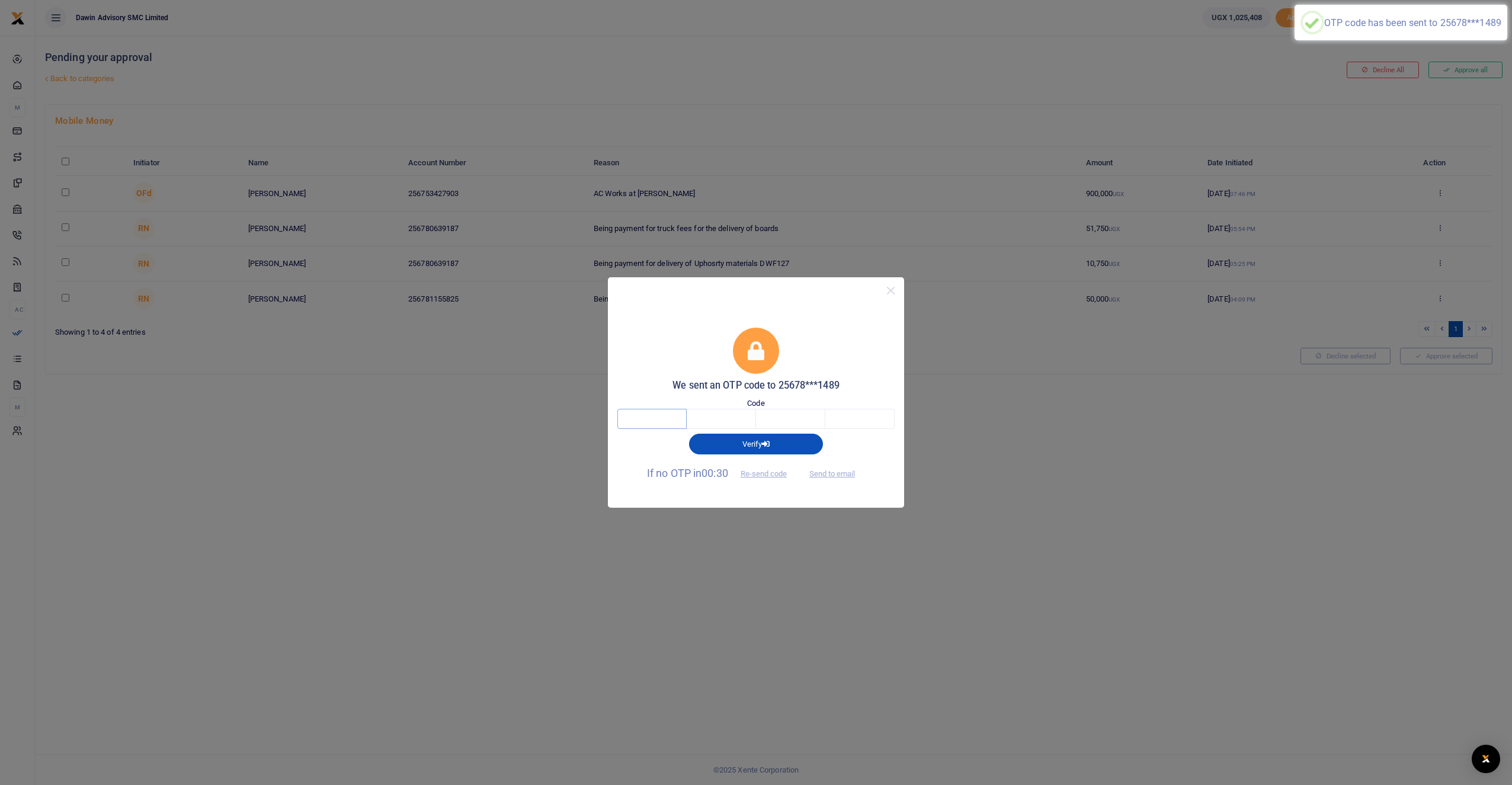
click at [649, 418] on input "text" at bounding box center [652, 419] width 69 height 20
click at [650, 418] on input "text" at bounding box center [652, 419] width 69 height 20
type input "7"
type input "3"
type input "9"
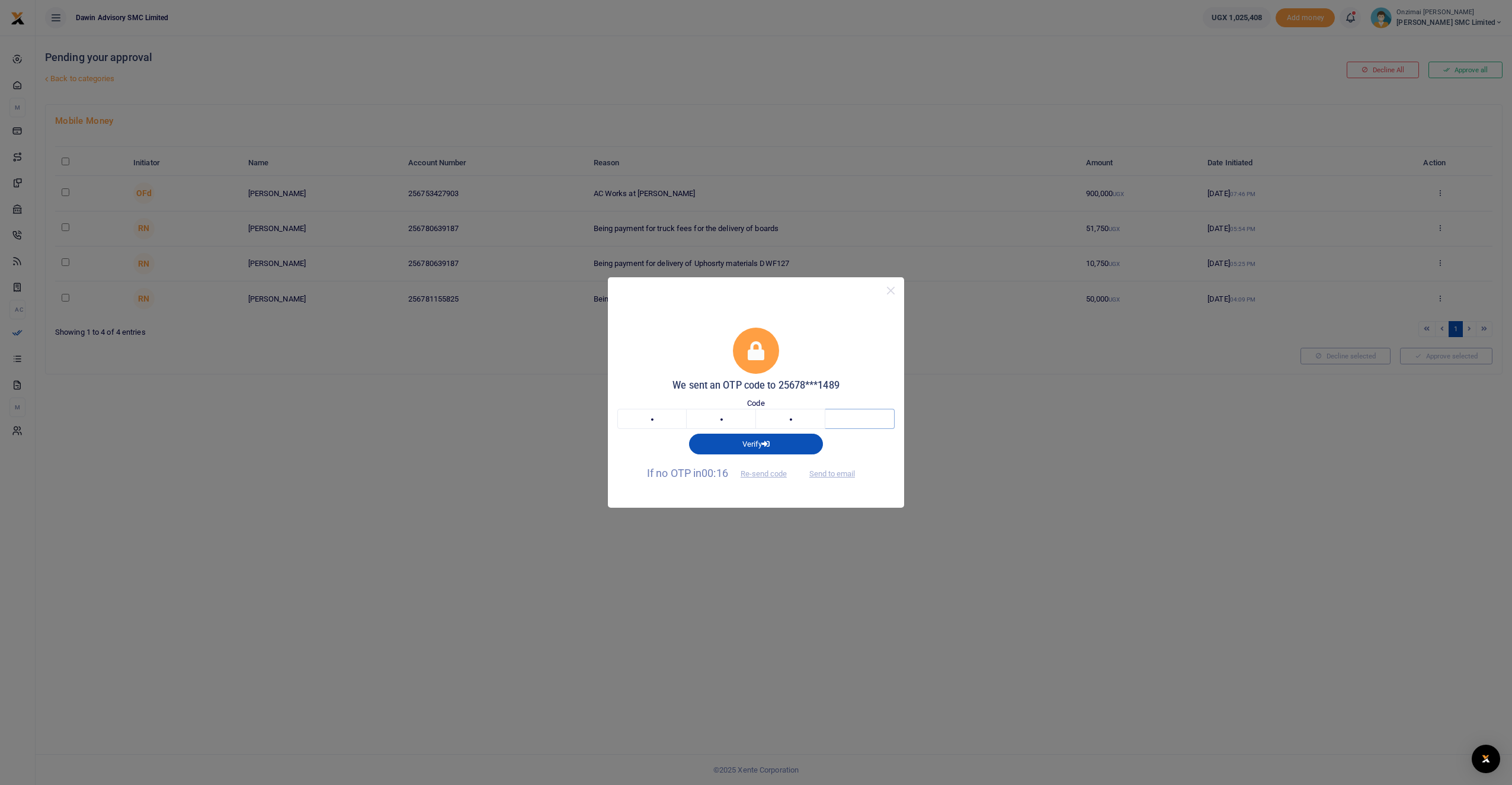
type input "8"
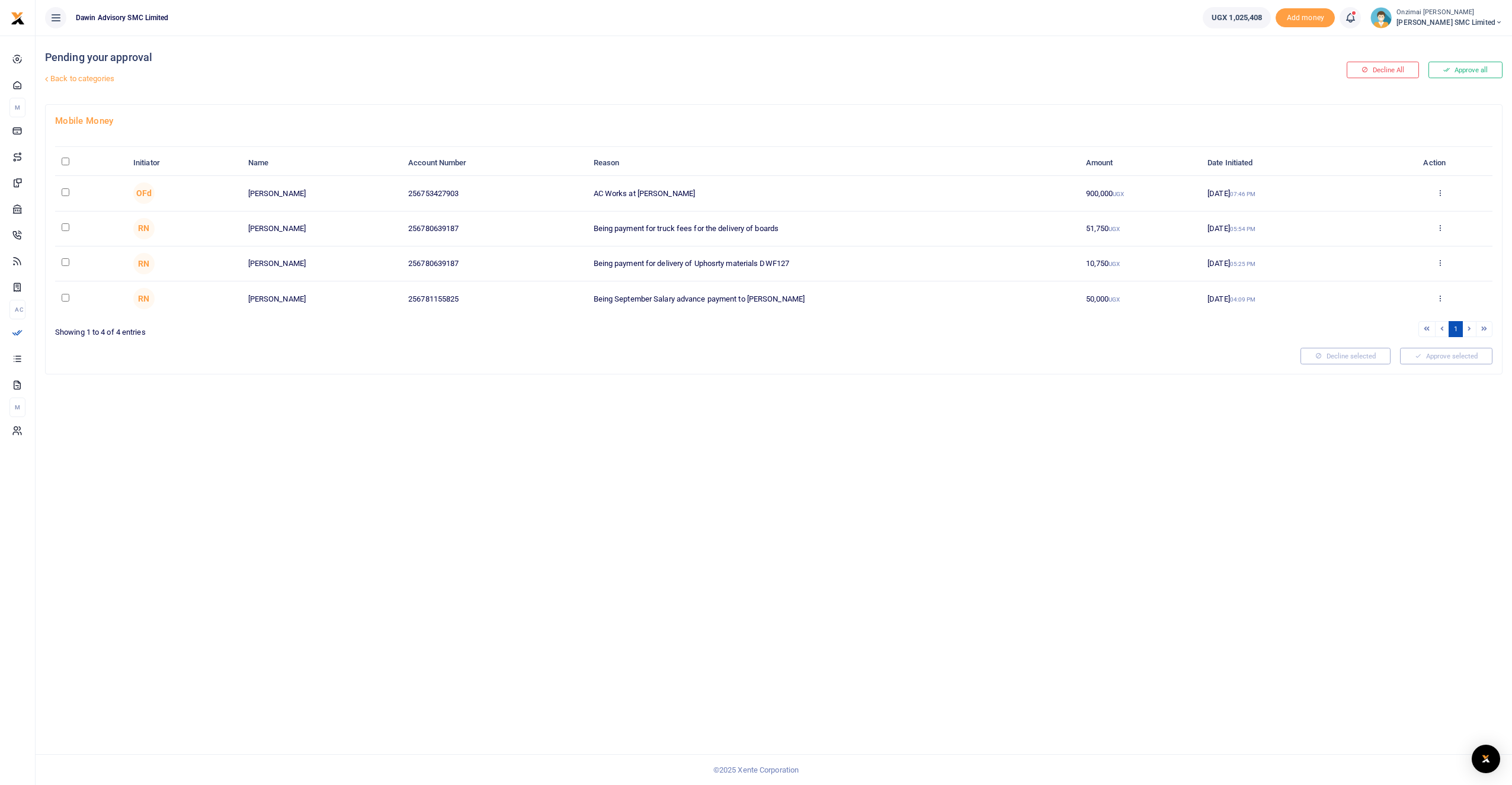
click at [67, 192] on input "checkbox" at bounding box center [65, 192] width 8 height 8
checkbox input "true"
click at [1430, 356] on button "Approve selected (1)" at bounding box center [1442, 356] width 101 height 17
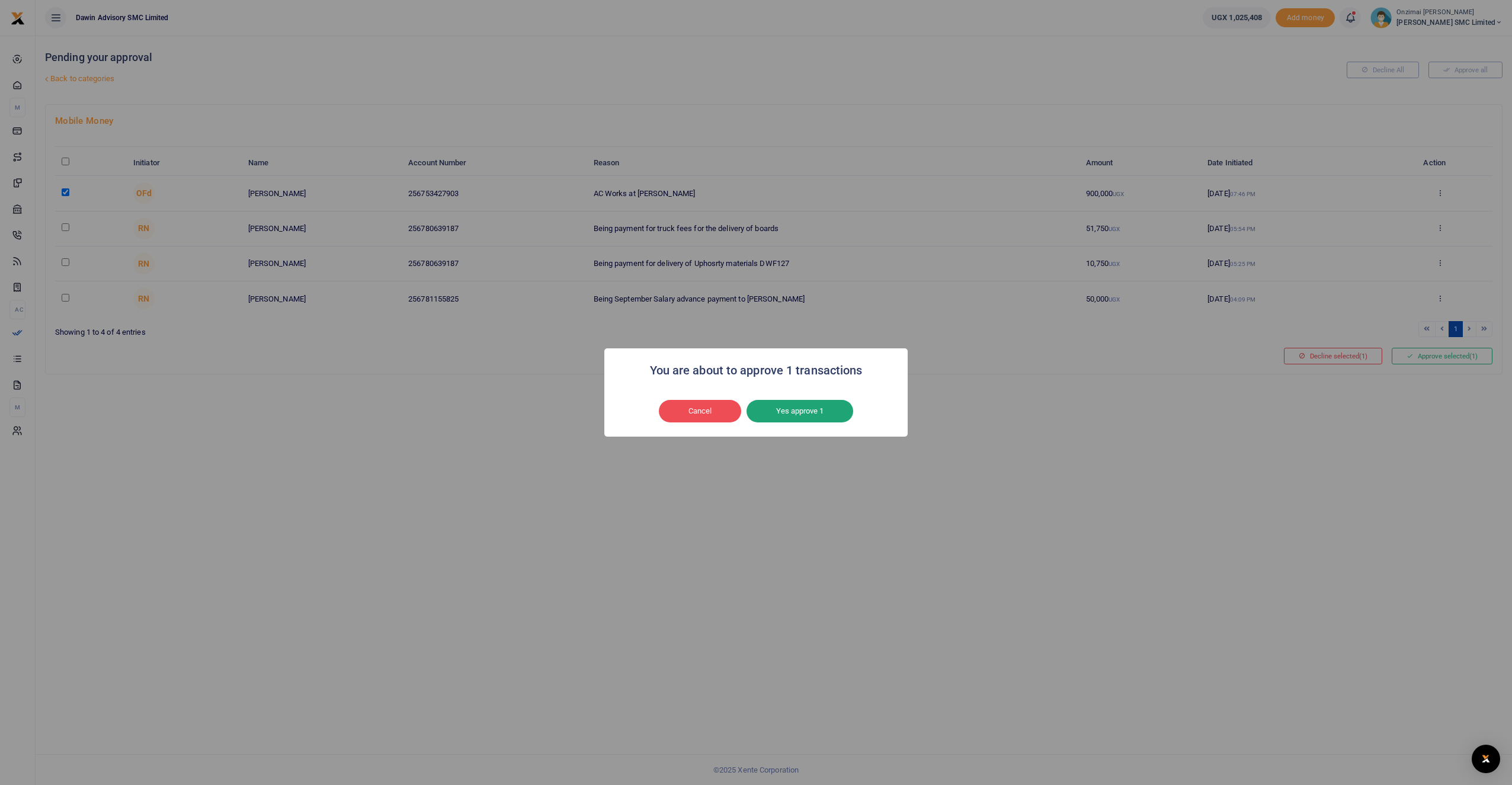
click at [833, 411] on button "Yes approve 1" at bounding box center [800, 411] width 107 height 22
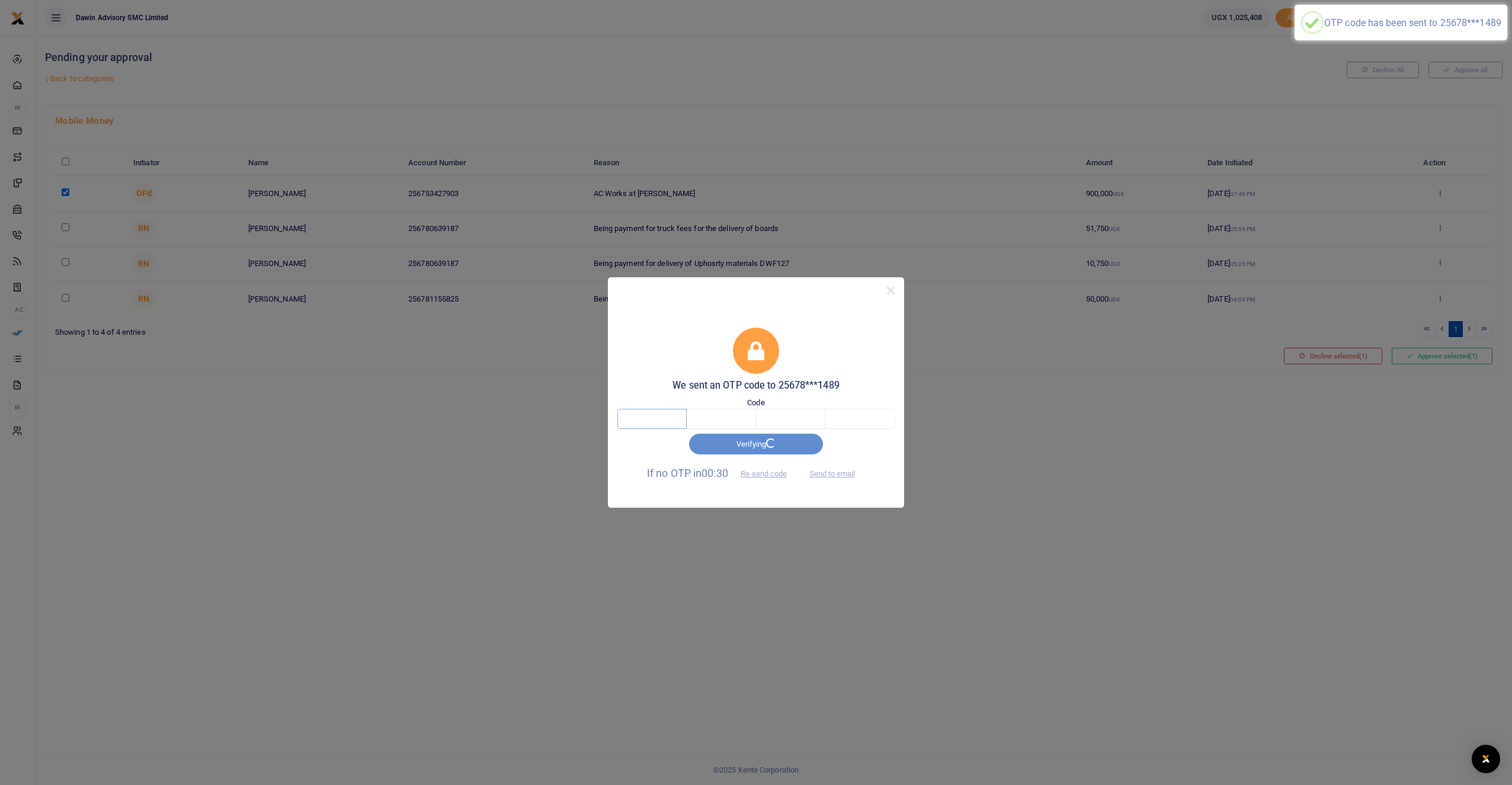
click at [670, 419] on input "text" at bounding box center [652, 419] width 69 height 20
type input "6"
type input "8"
type input "9"
type input "6"
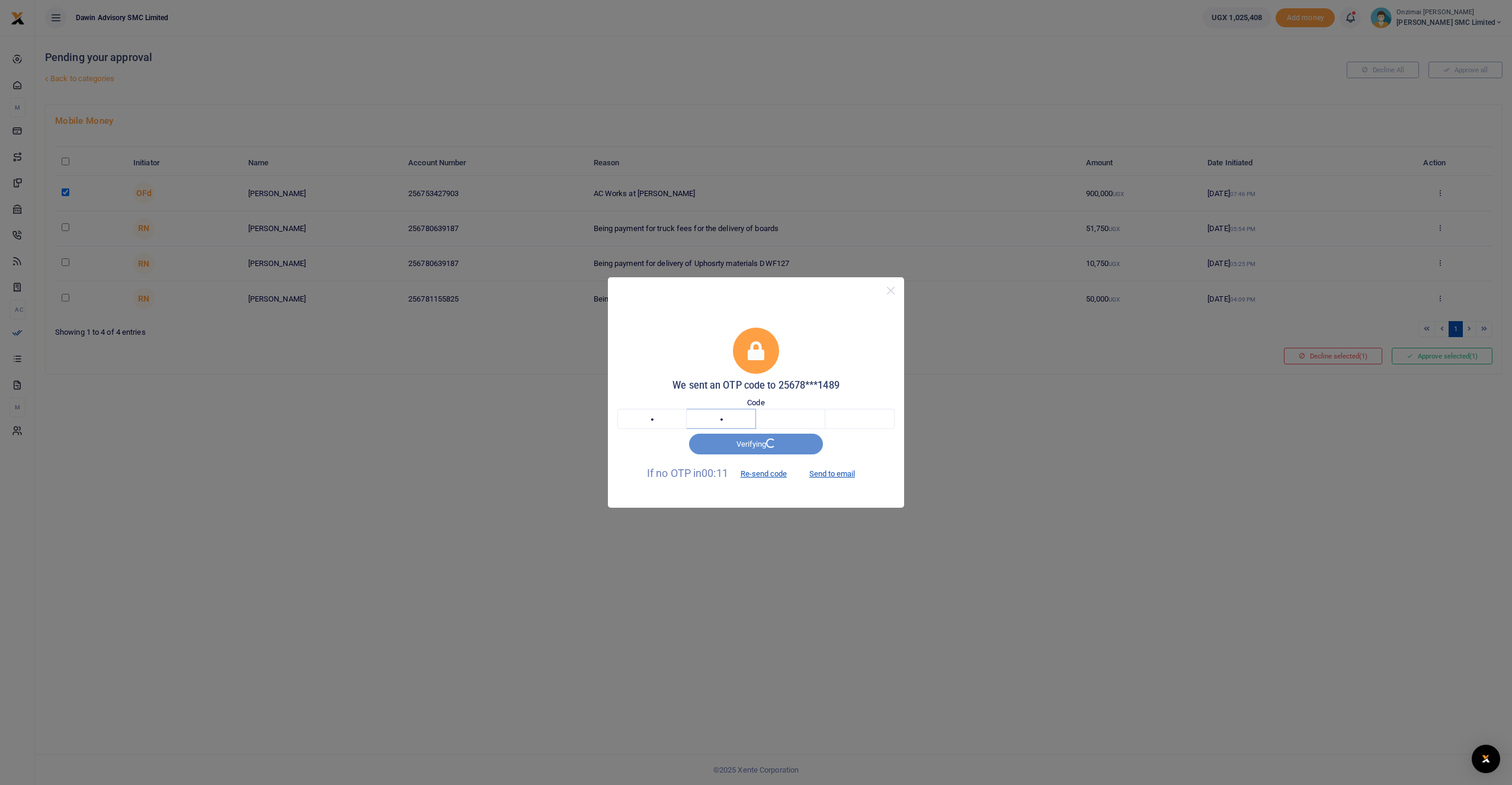
type input "8"
type input "9"
type input "5"
